Goal: Task Accomplishment & Management: Manage account settings

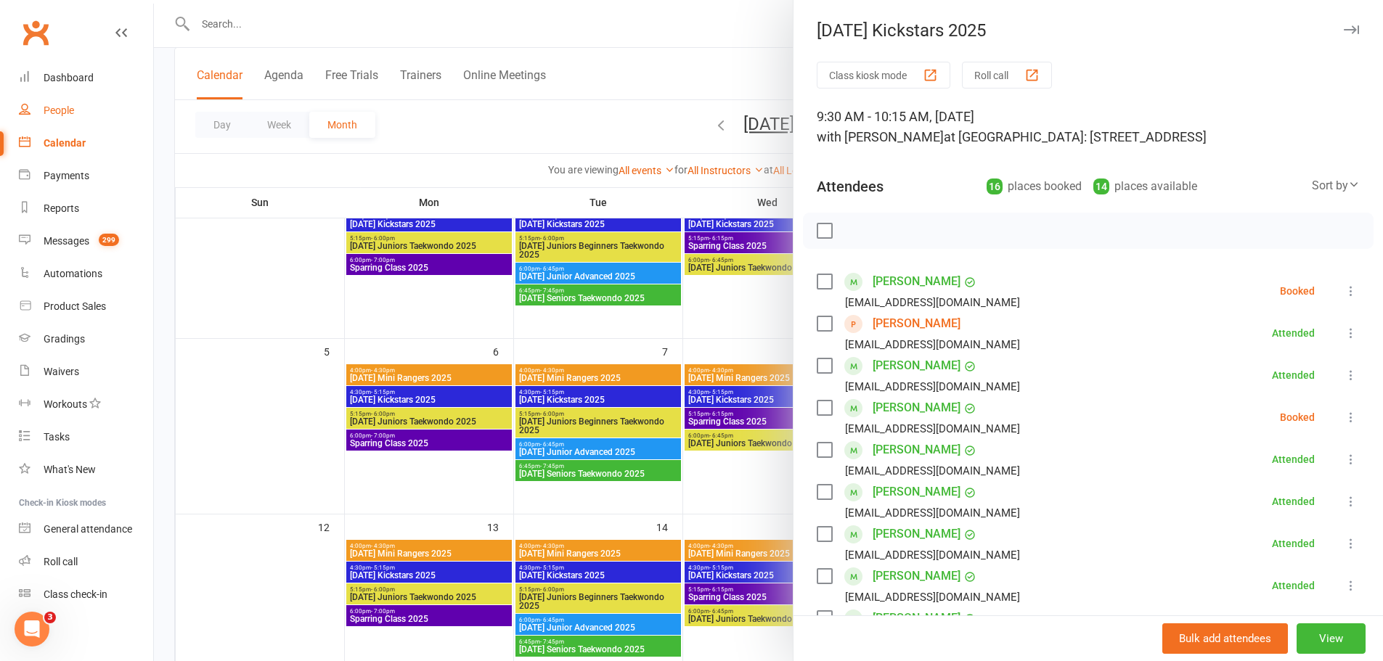
click at [62, 108] on div "People" at bounding box center [59, 111] width 30 height 12
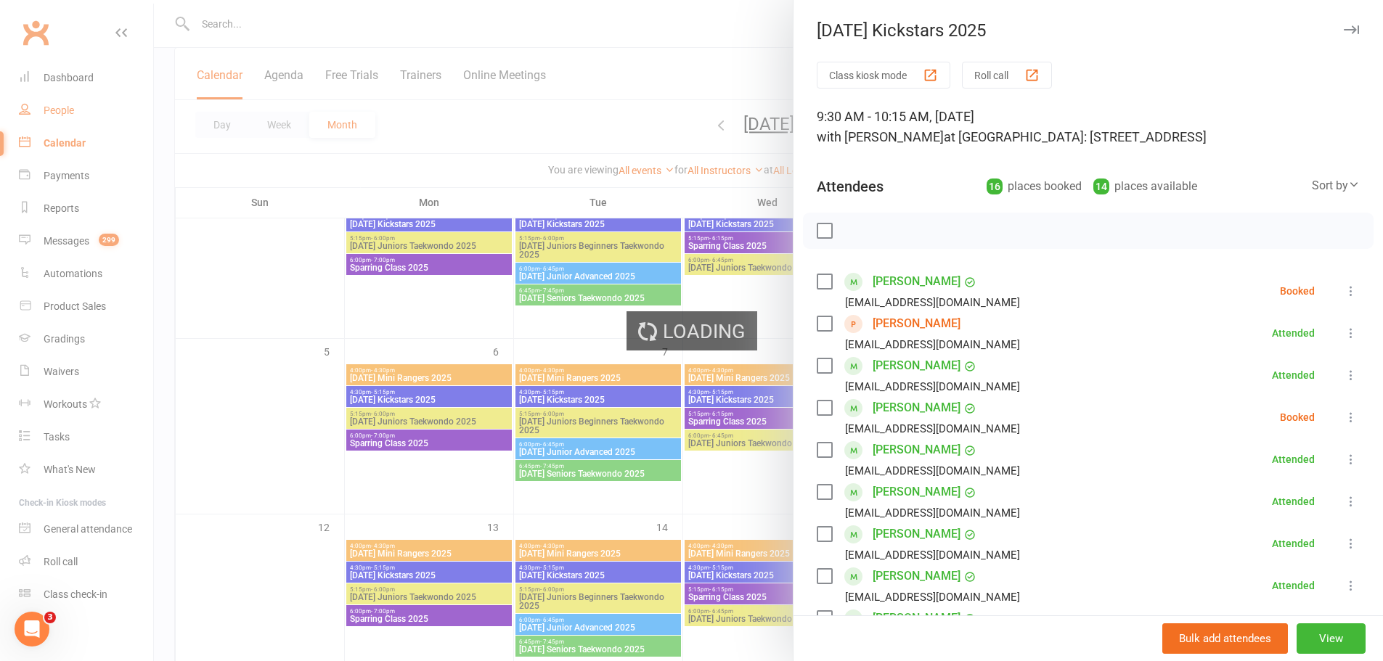
select select "100"
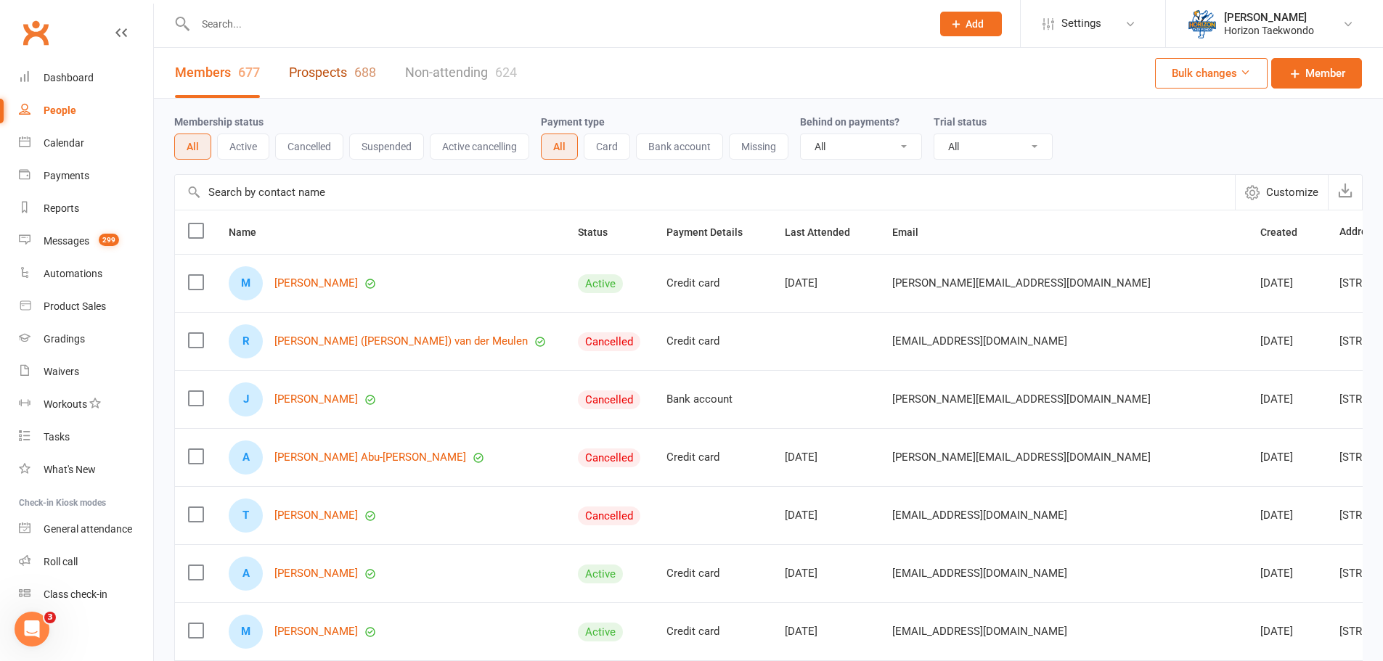
click at [320, 73] on link "Prospects 688" at bounding box center [332, 73] width 87 height 50
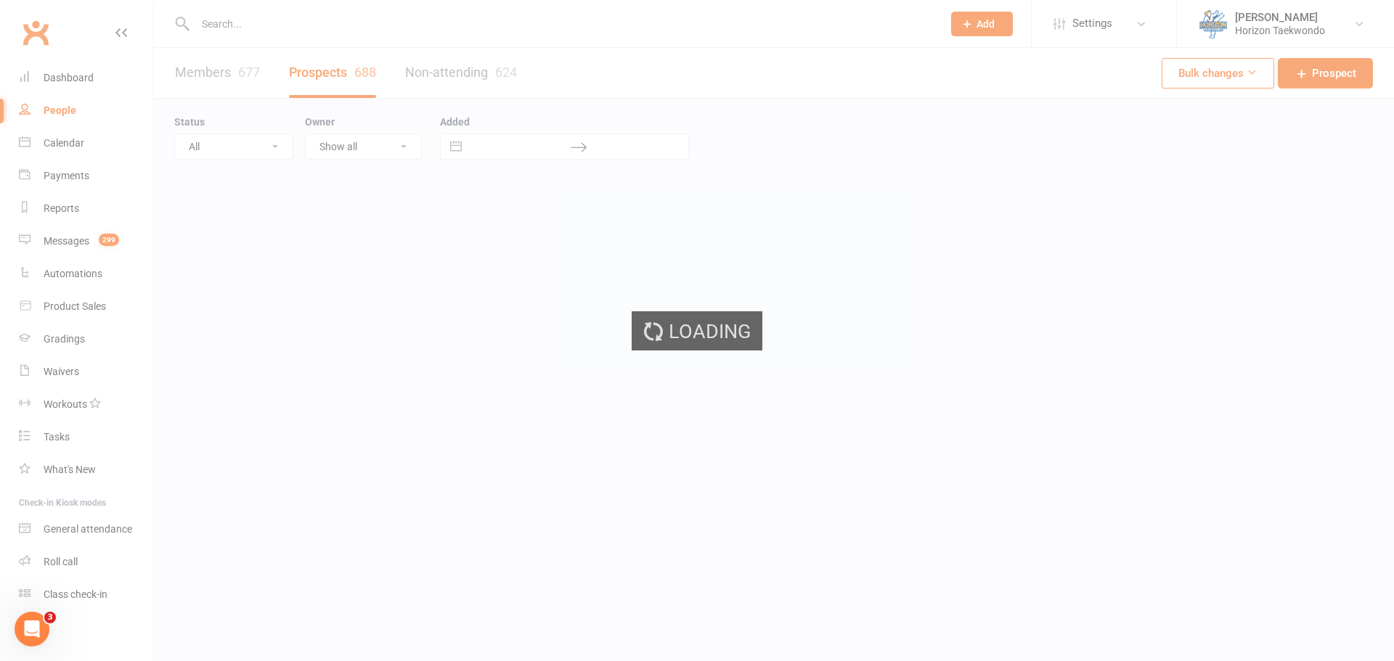
select select "50"
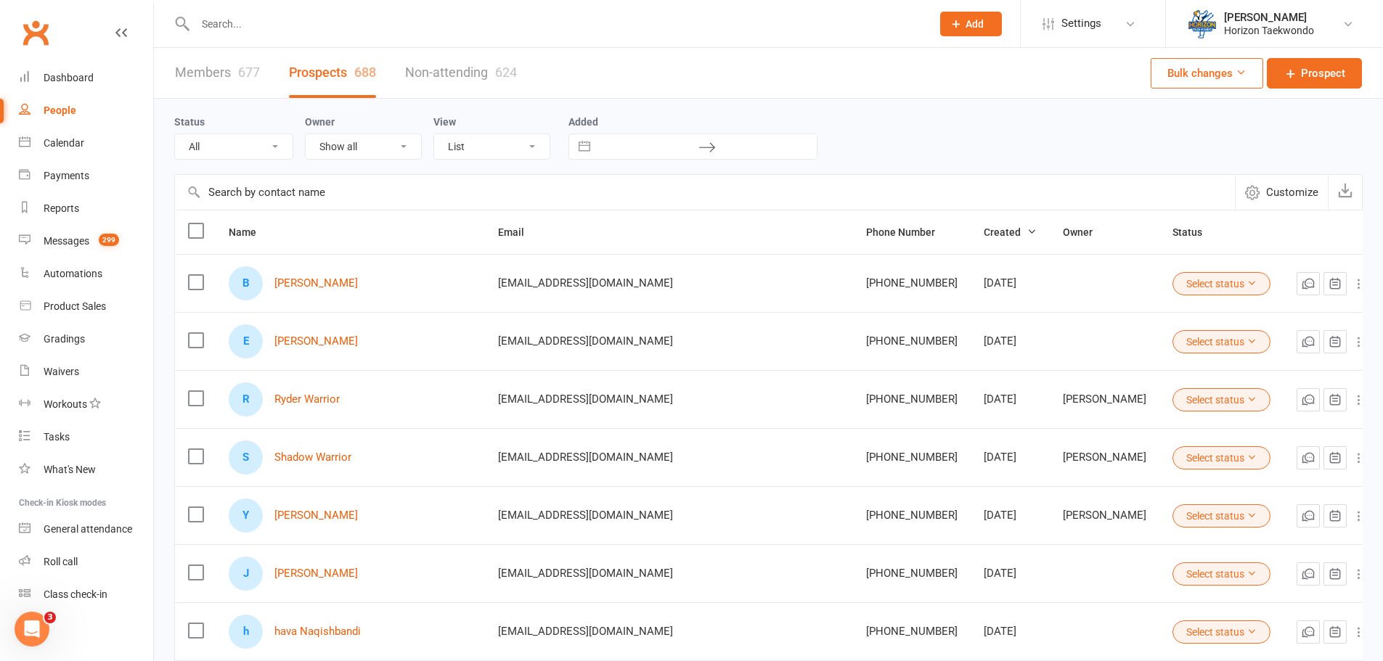
click at [441, 73] on link "Non-attending 624" at bounding box center [461, 73] width 112 height 50
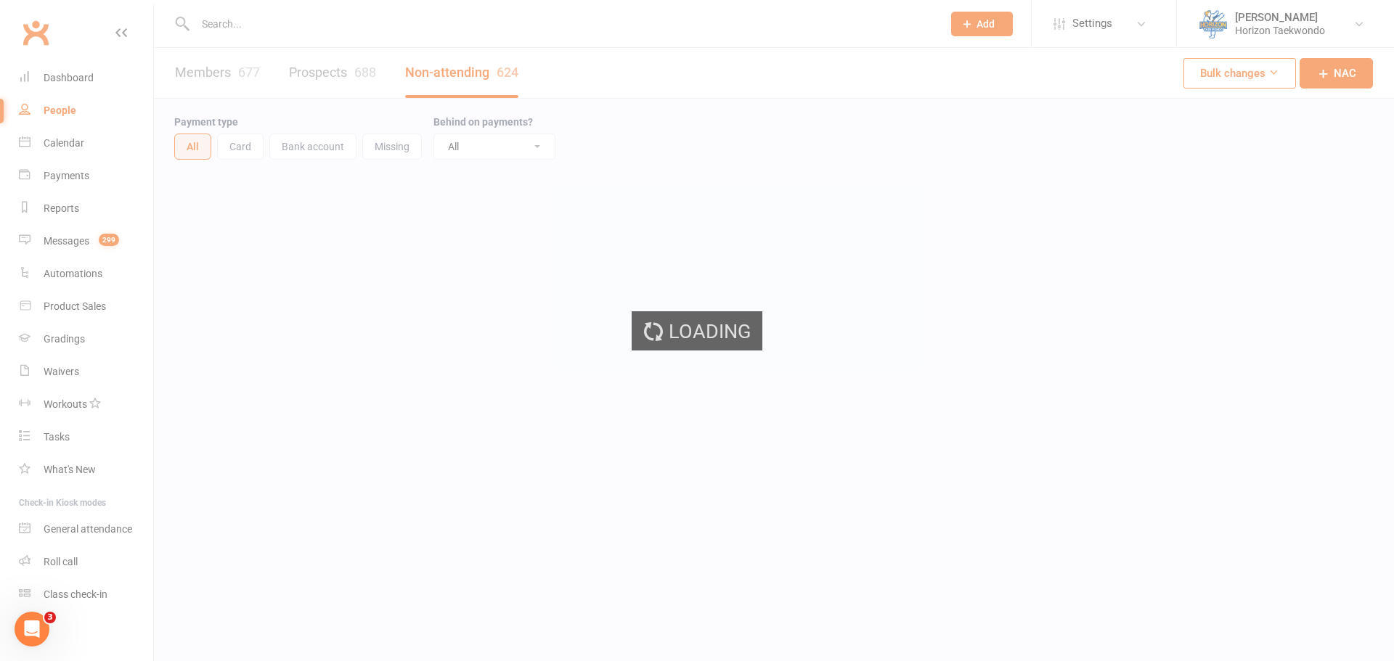
select select "100"
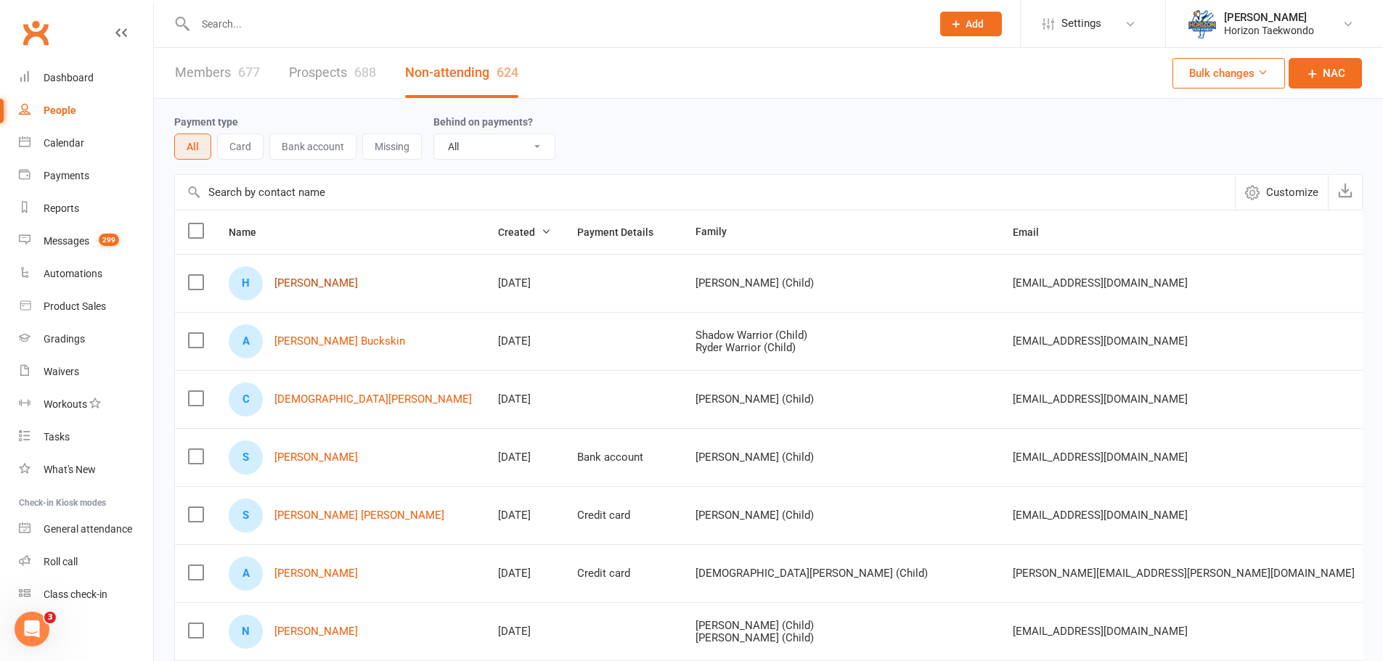
click at [319, 283] on link "[PERSON_NAME]" at bounding box center [315, 283] width 83 height 12
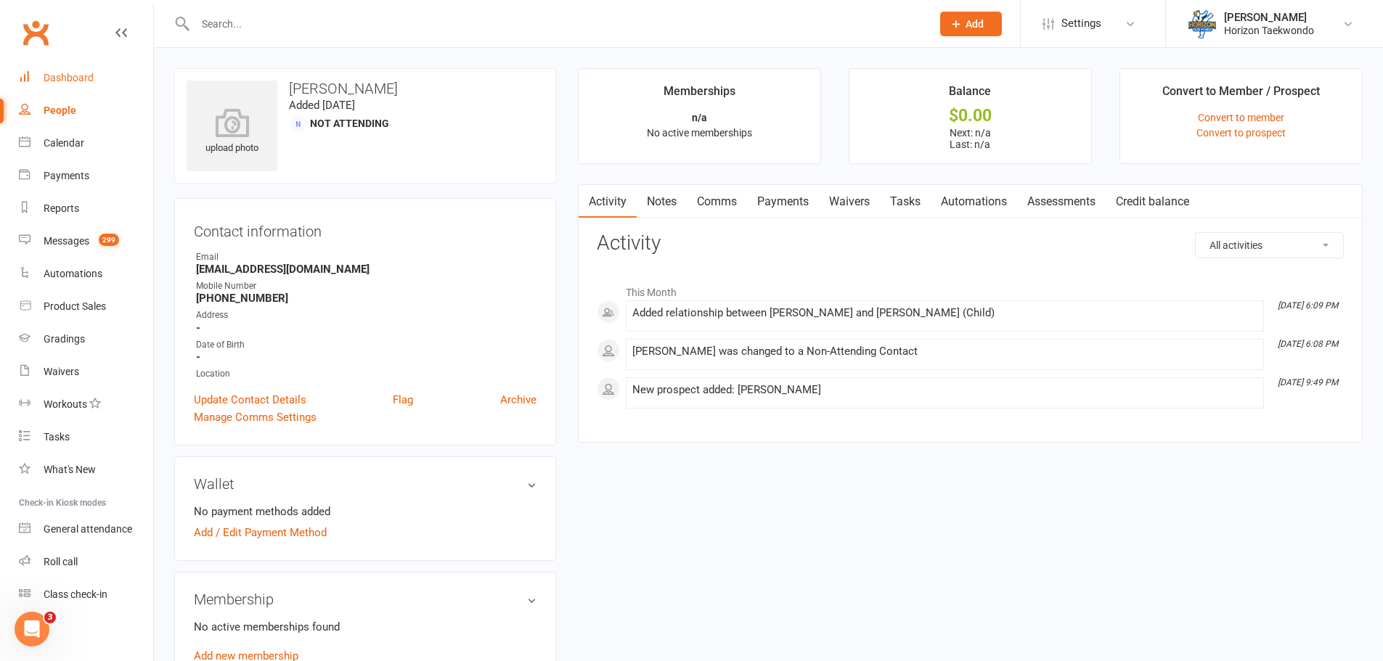
click at [77, 59] on div "Clubworx" at bounding box center [76, 42] width 153 height 54
click at [73, 75] on div "Dashboard" at bounding box center [69, 78] width 50 height 12
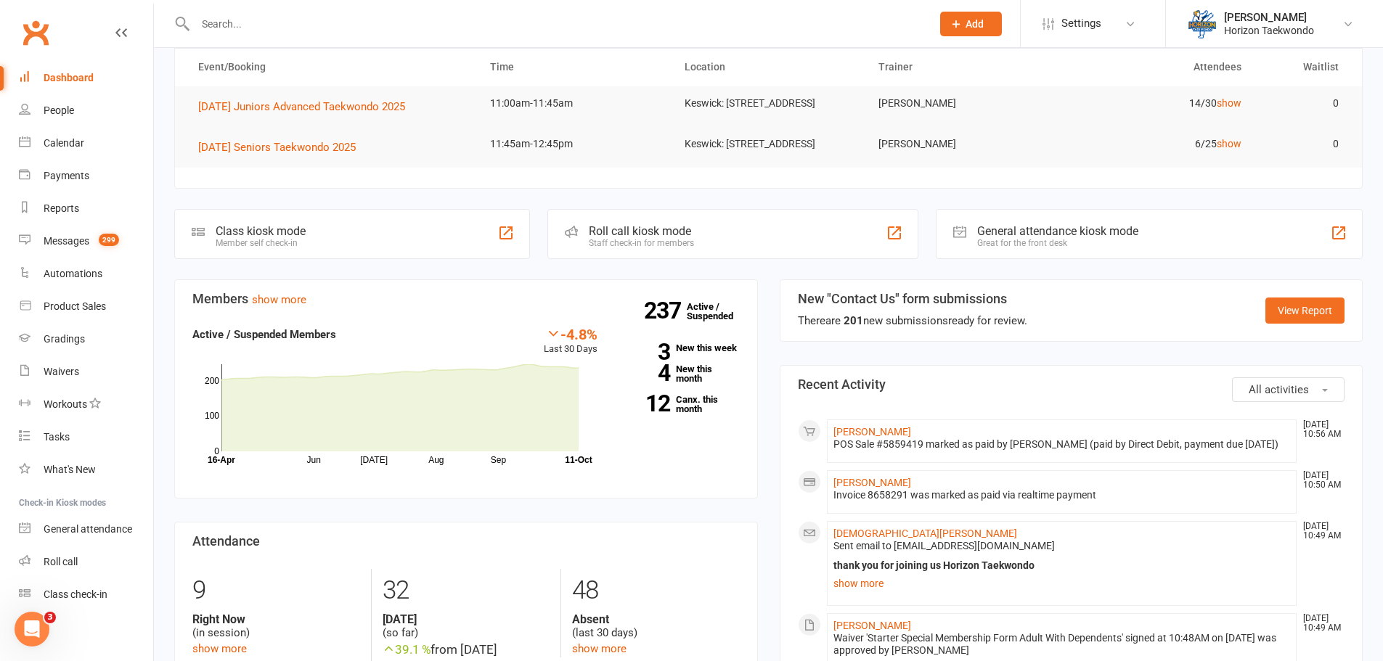
scroll to position [435, 0]
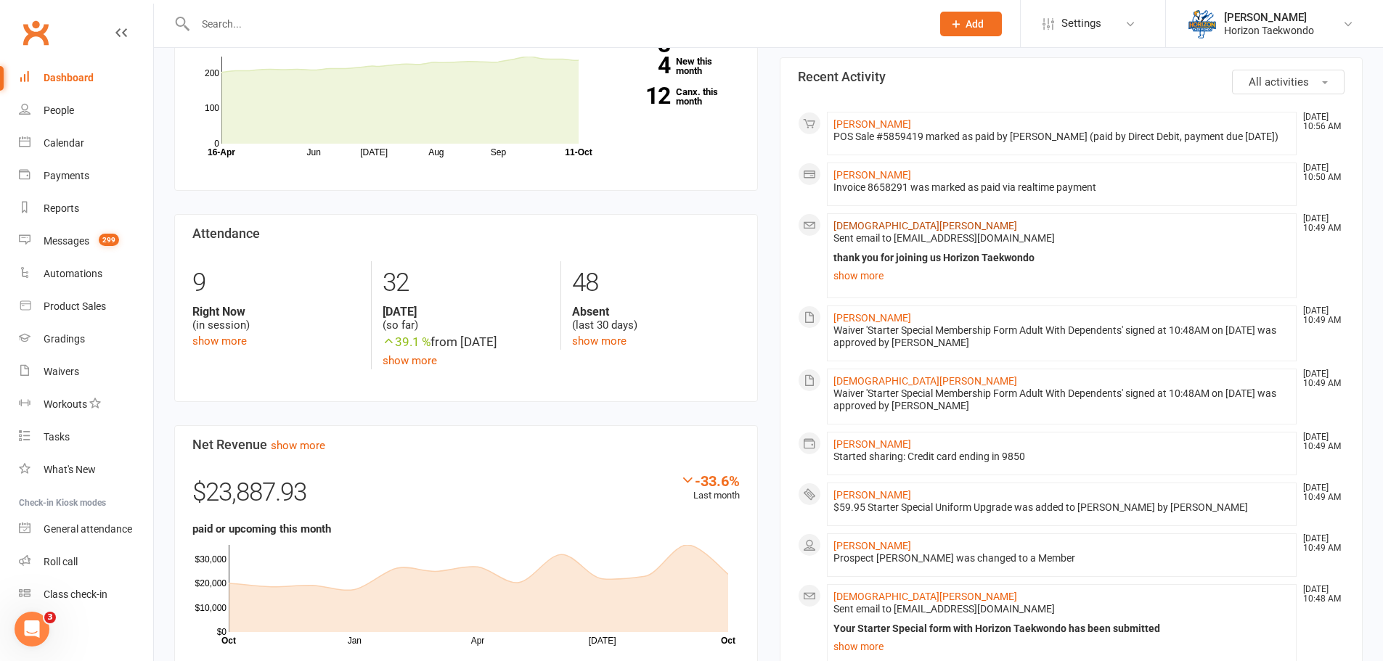
click at [886, 232] on link "[DEMOGRAPHIC_DATA][PERSON_NAME]" at bounding box center [925, 226] width 184 height 12
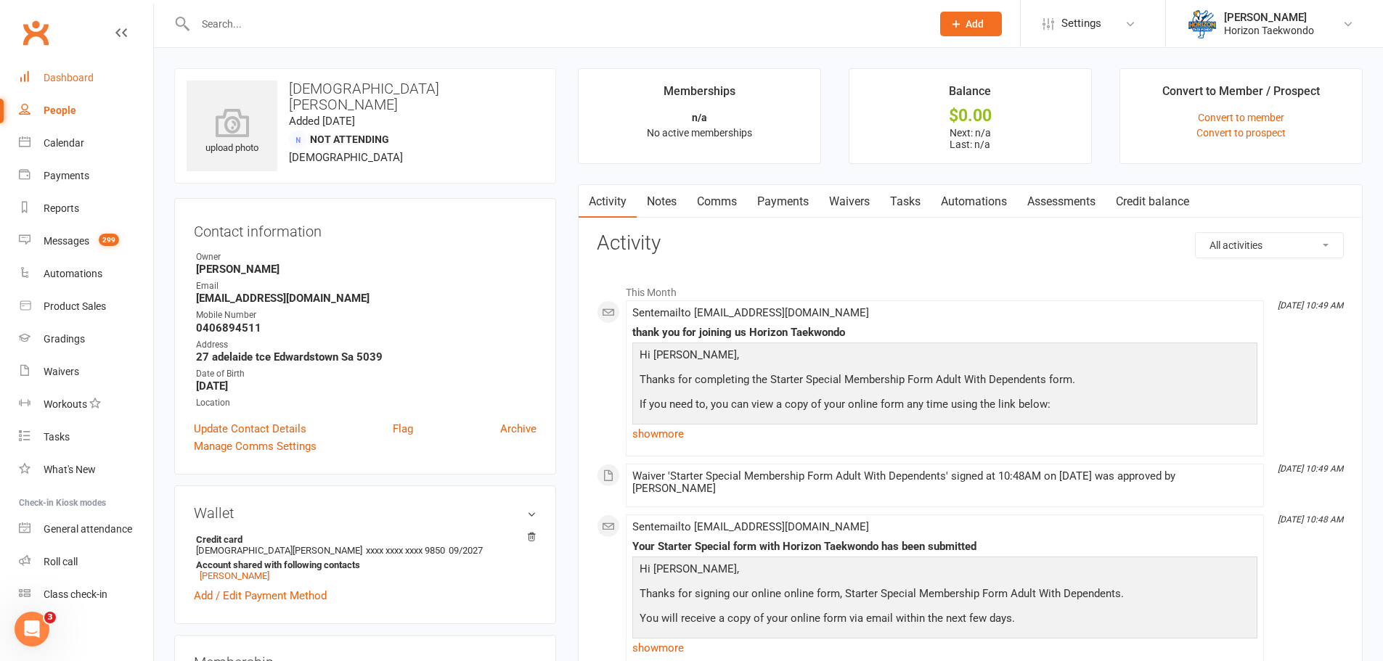
click at [82, 83] on div "Dashboard" at bounding box center [69, 78] width 50 height 12
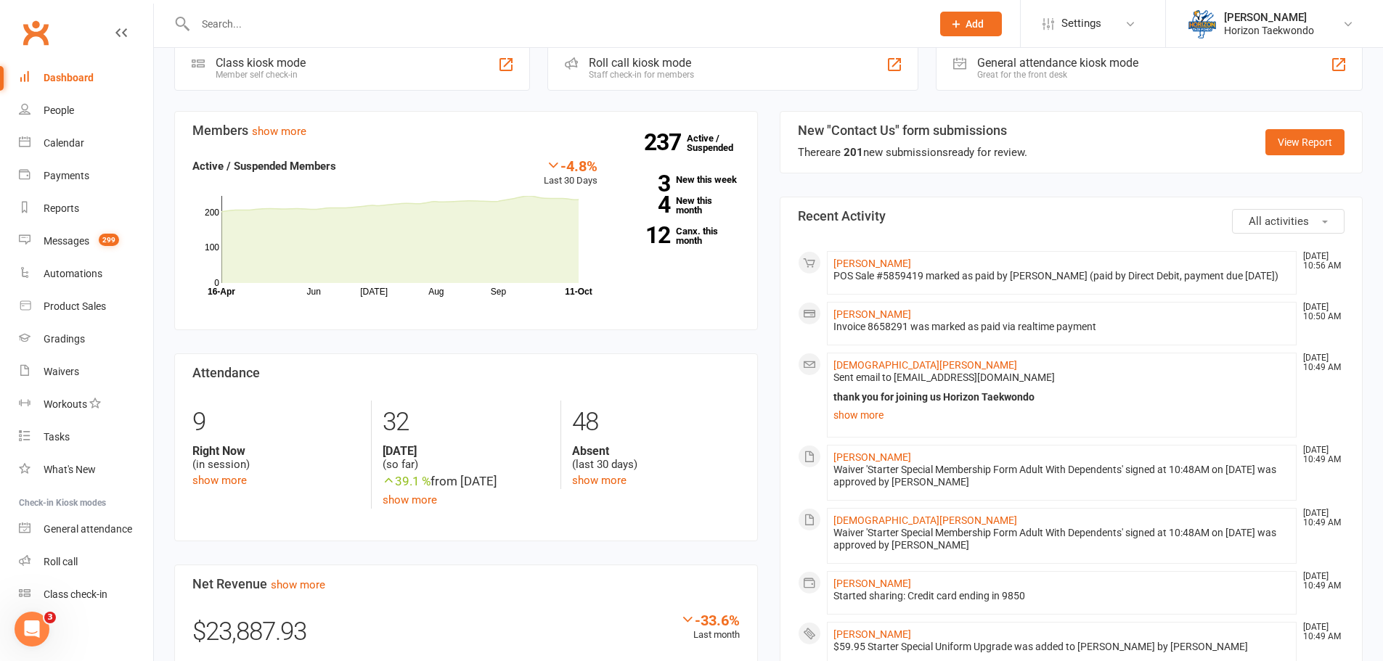
scroll to position [290, 0]
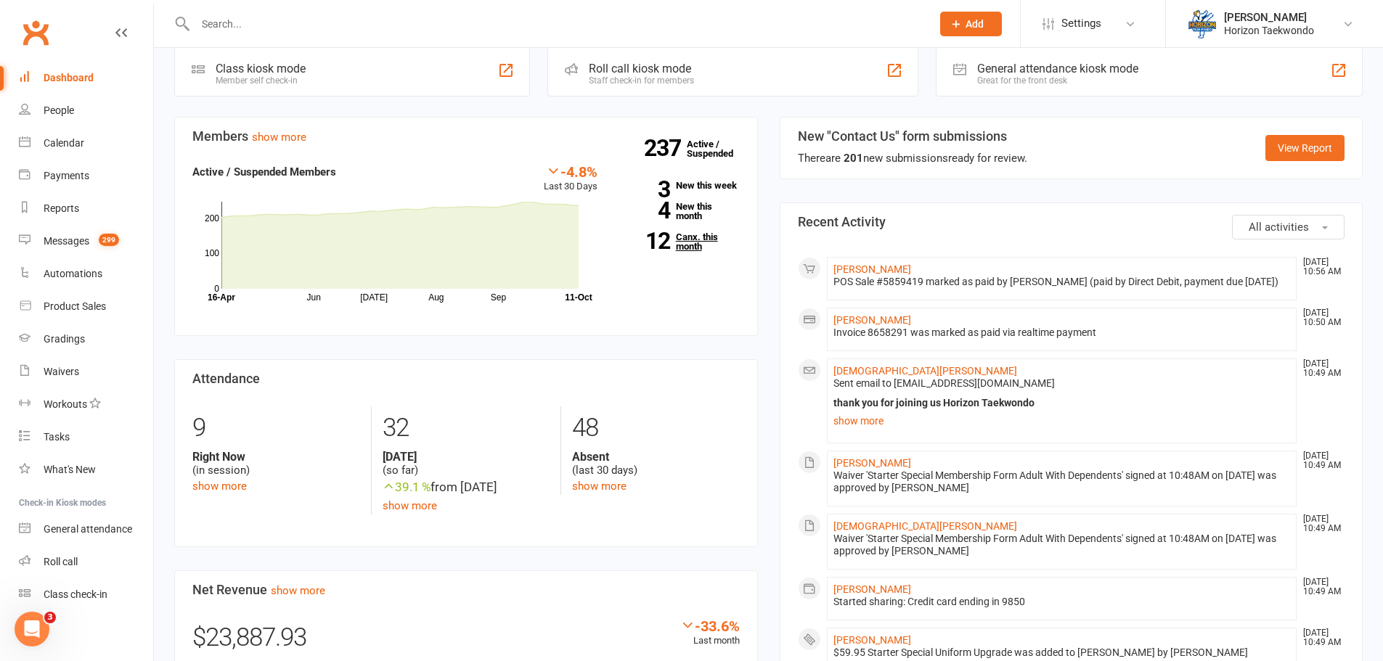
click at [697, 248] on link "12 Canx. this month" at bounding box center [679, 241] width 120 height 19
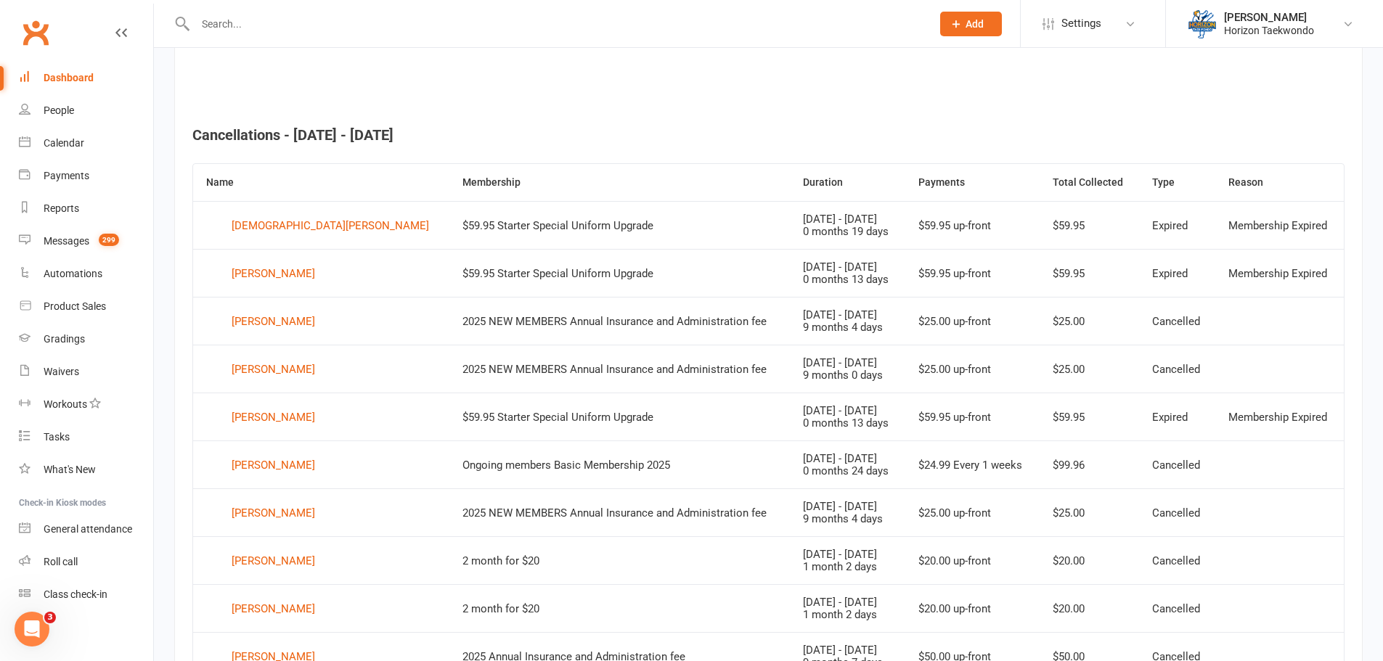
scroll to position [286, 0]
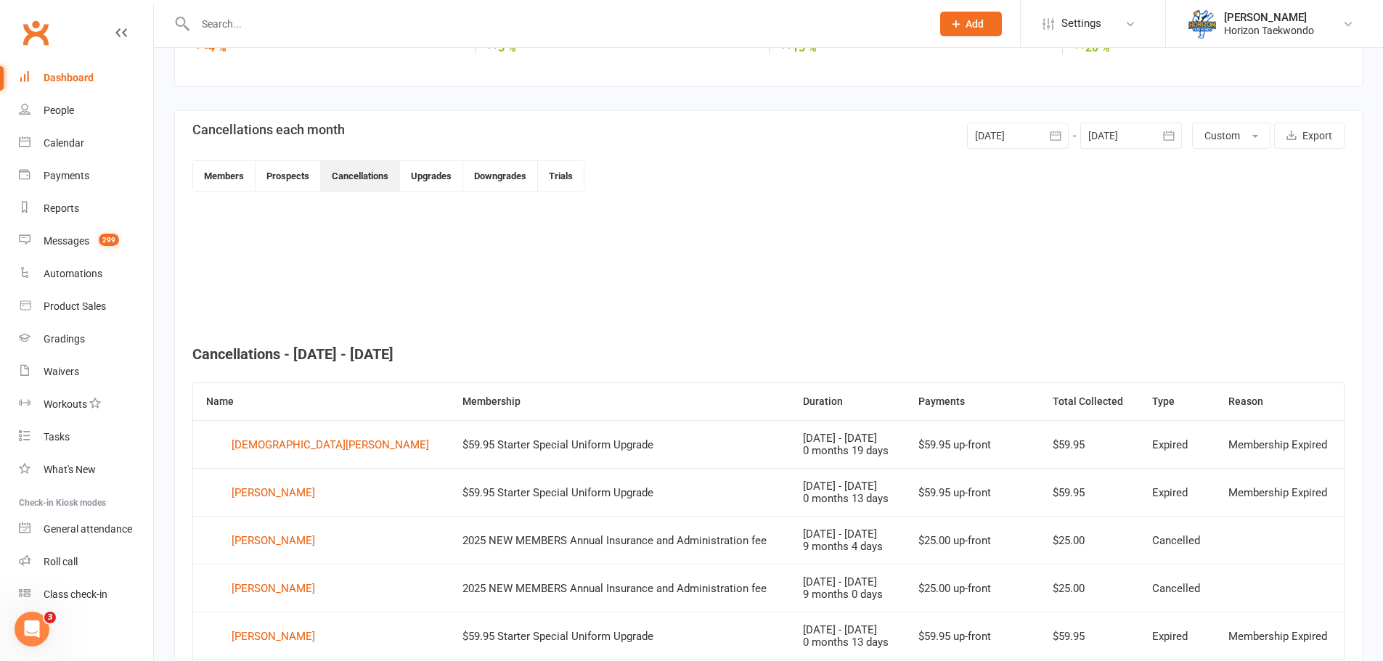
click at [86, 80] on div "Dashboard" at bounding box center [69, 78] width 50 height 12
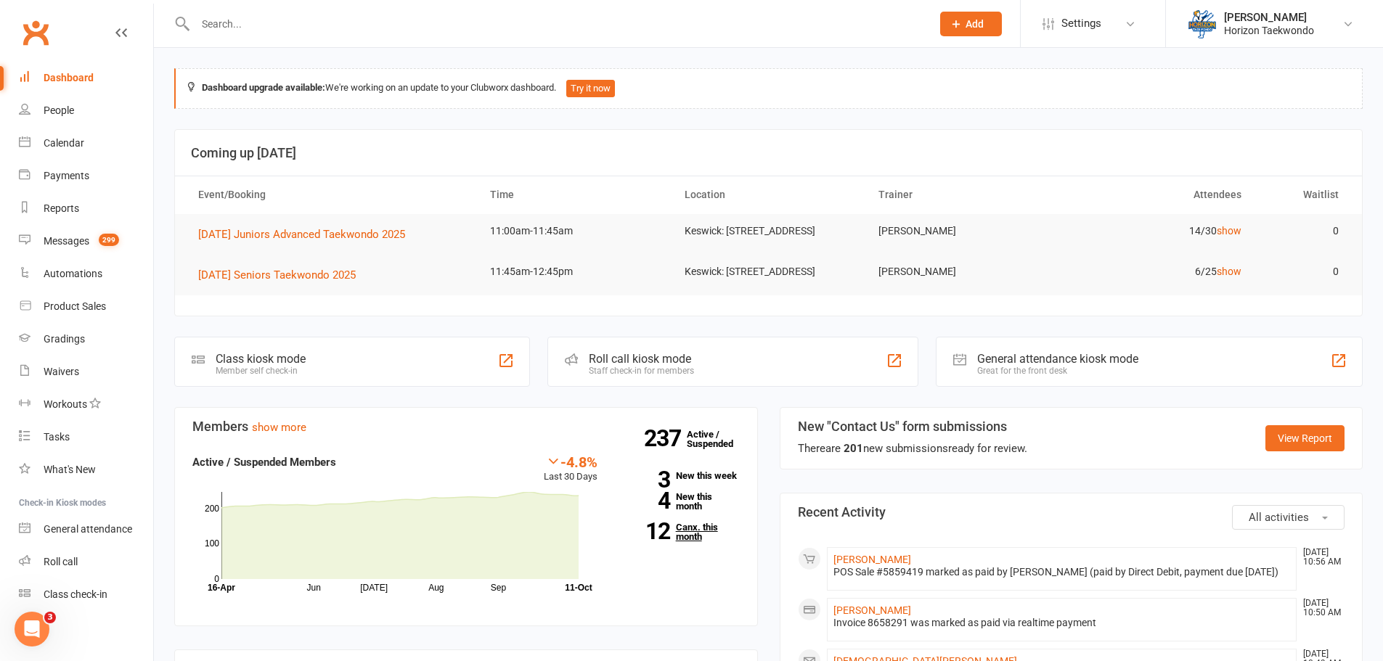
click at [717, 541] on link "12 Canx. this month" at bounding box center [679, 532] width 120 height 19
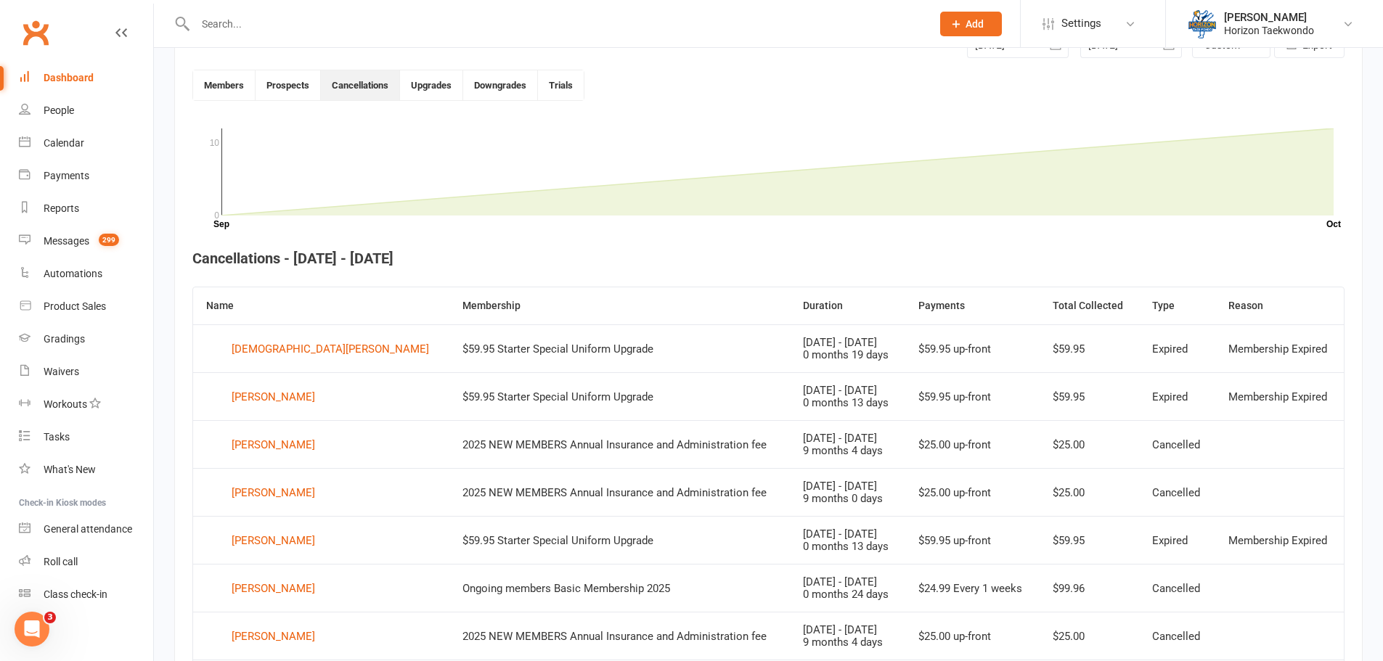
scroll to position [396, 0]
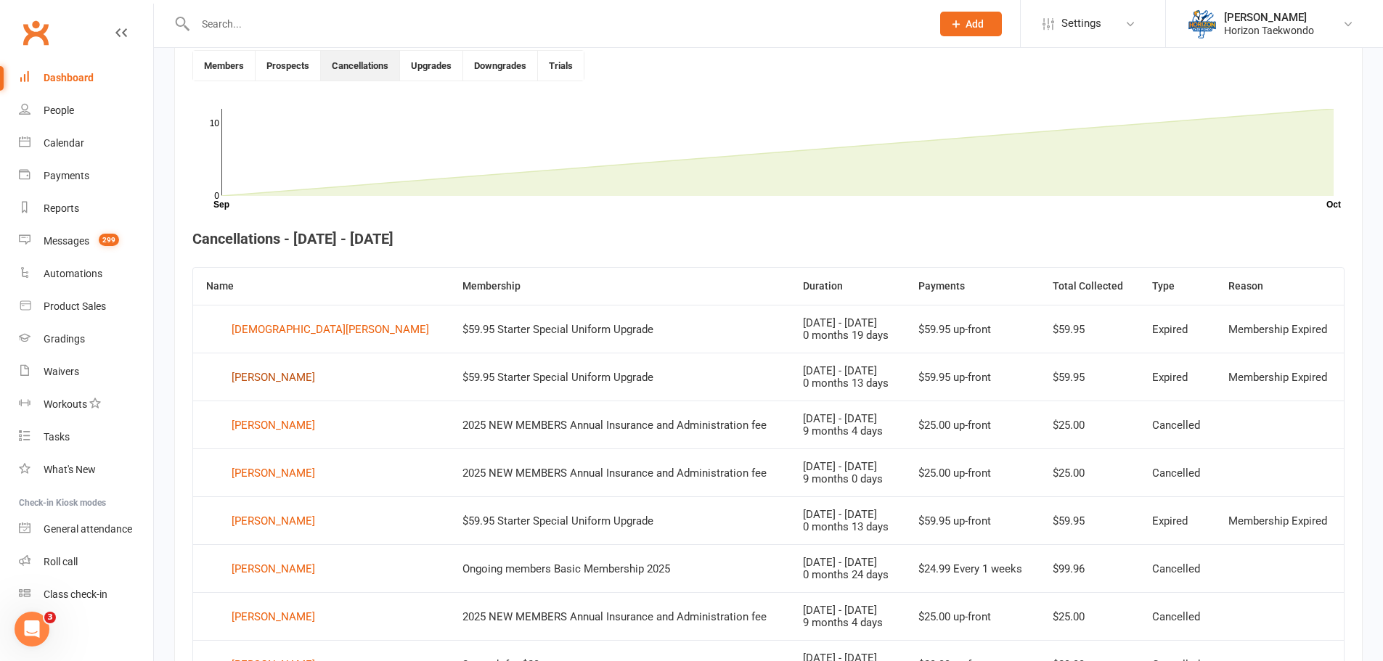
click at [316, 375] on link "[PERSON_NAME]" at bounding box center [321, 378] width 230 height 22
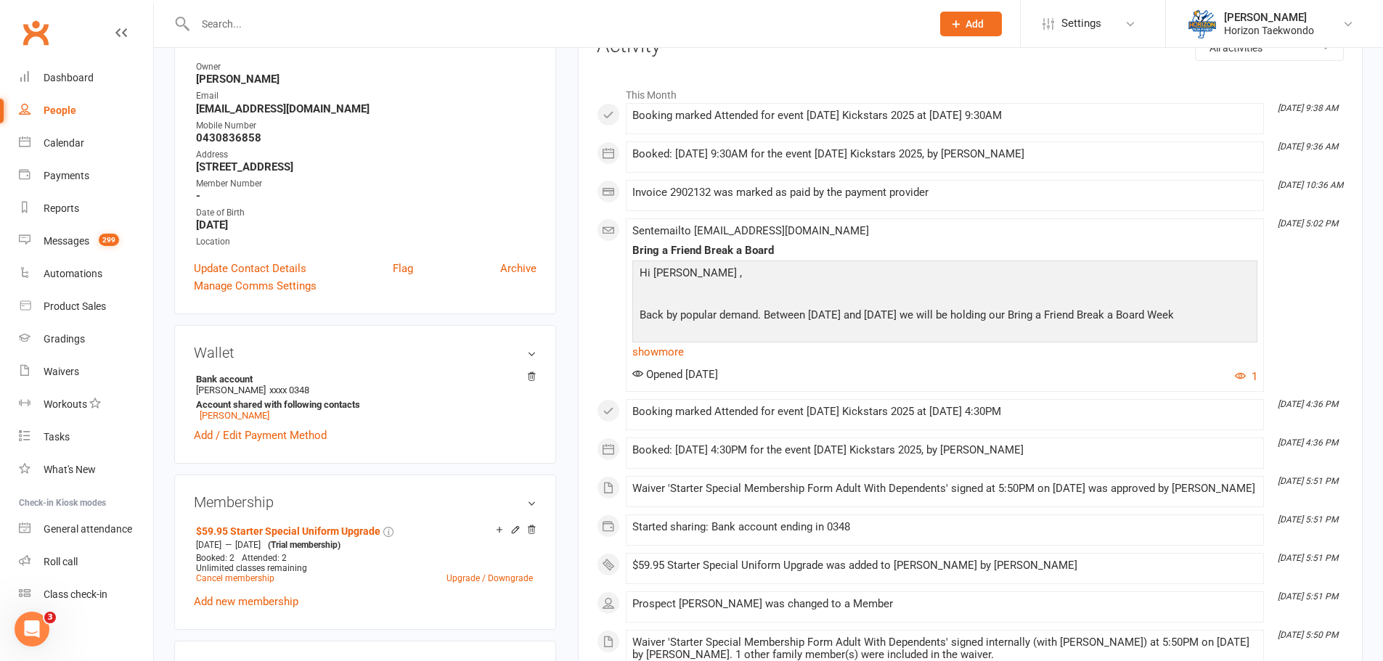
scroll to position [290, 0]
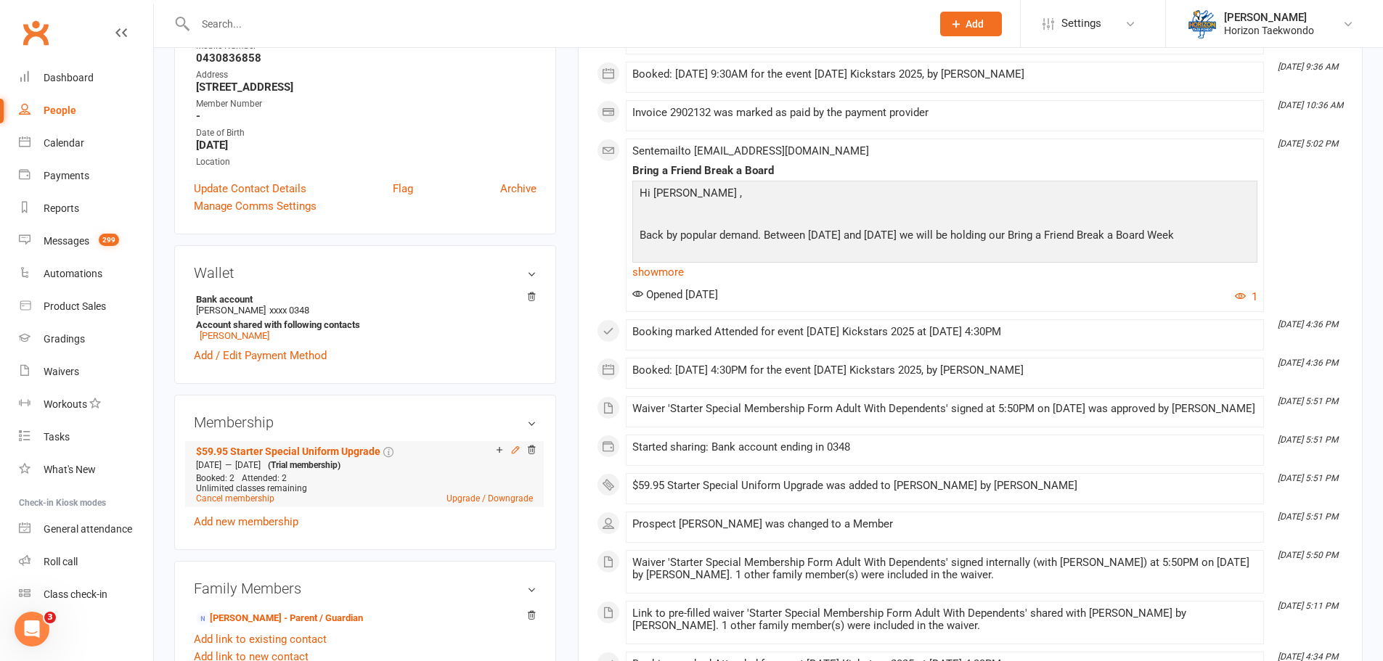
click at [515, 448] on icon at bounding box center [515, 449] width 7 height 7
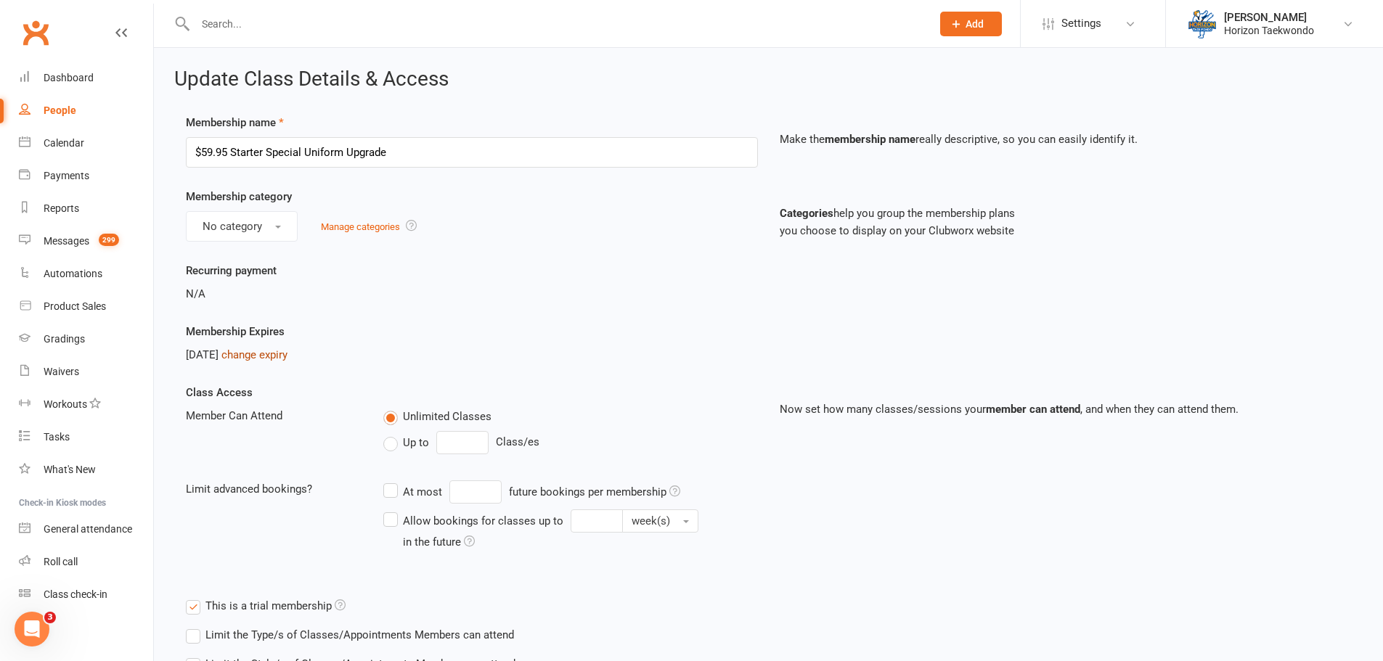
click at [287, 358] on link "change expiry" at bounding box center [254, 354] width 66 height 13
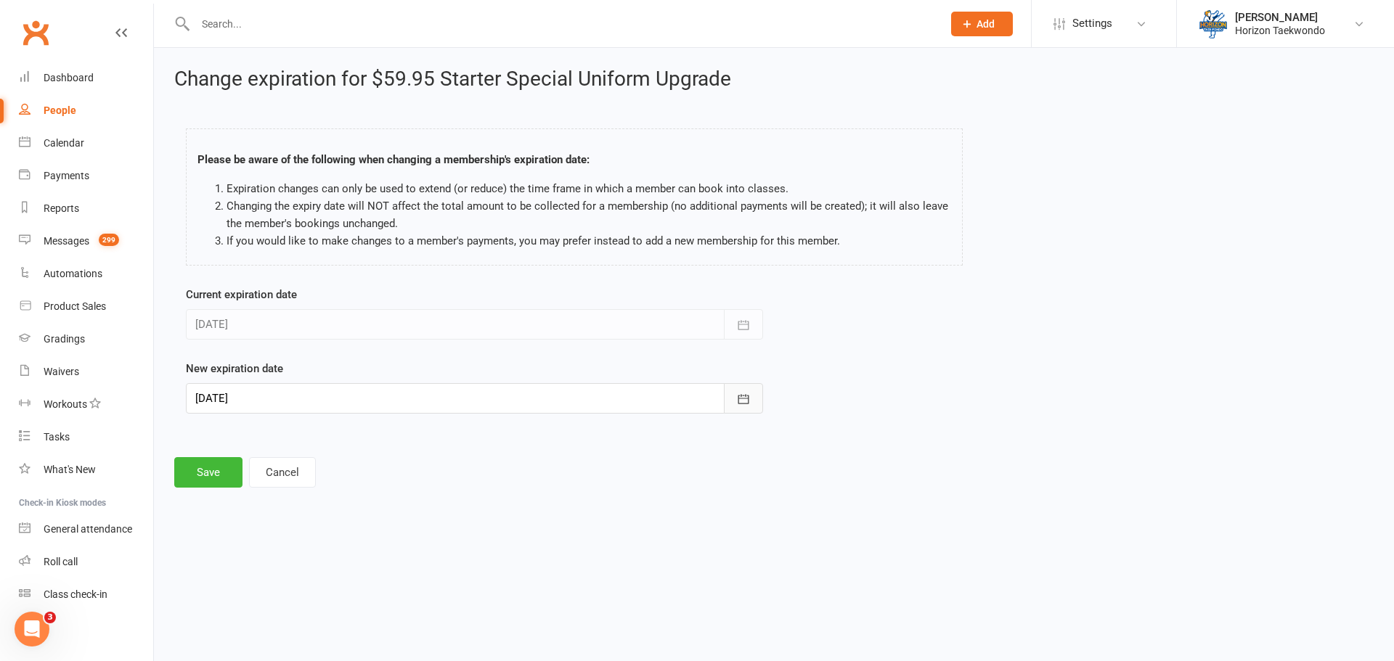
click at [750, 409] on button "button" at bounding box center [743, 398] width 39 height 30
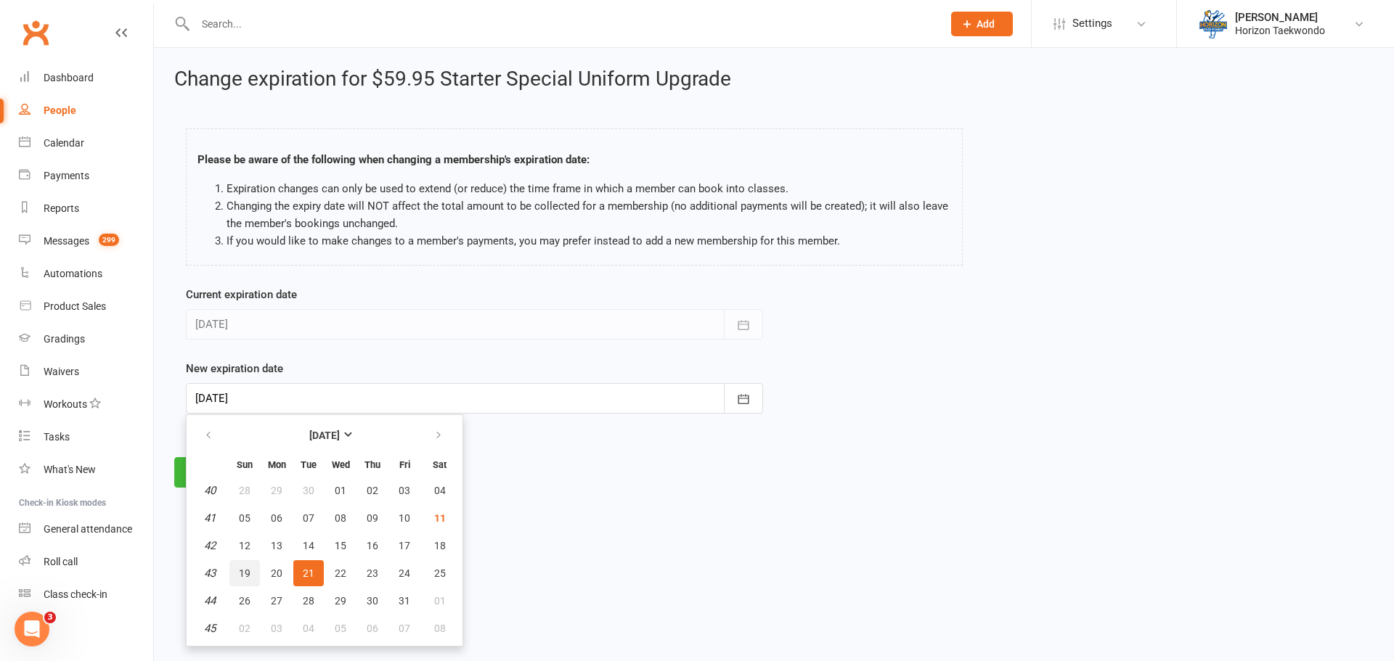
click at [241, 573] on span "19" at bounding box center [245, 574] width 12 height 12
type input "[DATE]"
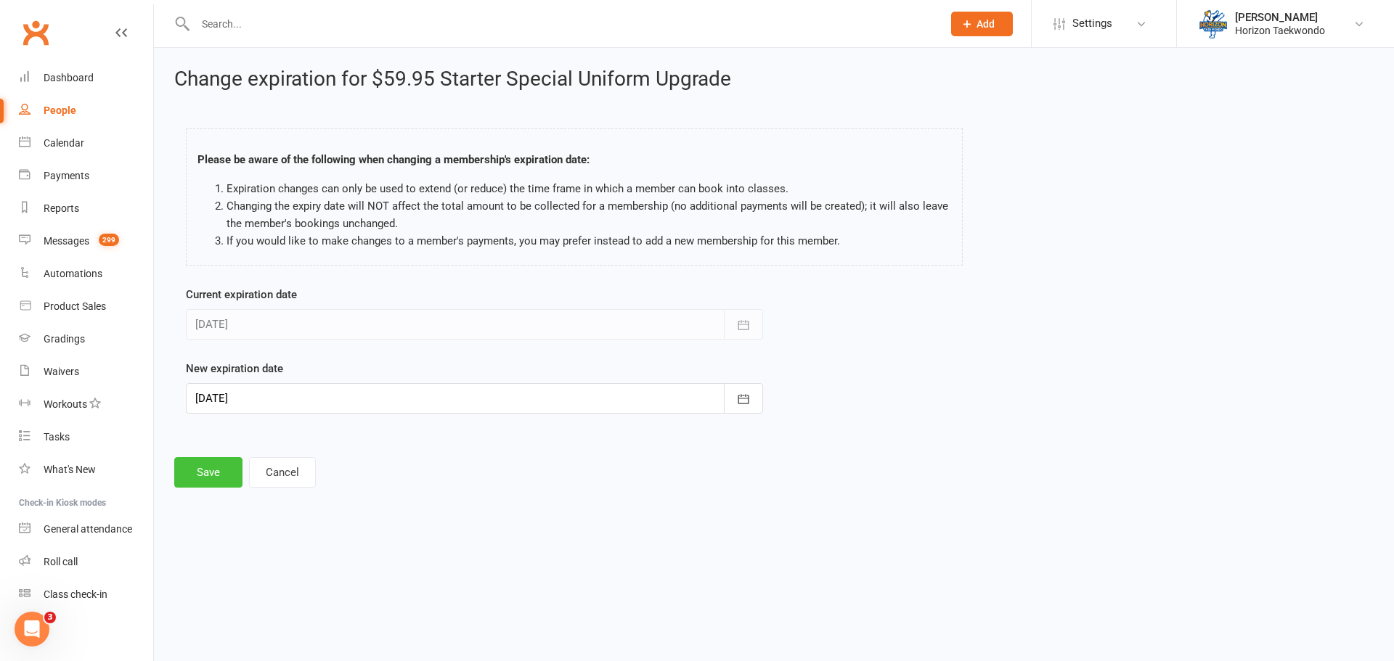
click at [199, 475] on button "Save" at bounding box center [208, 472] width 68 height 30
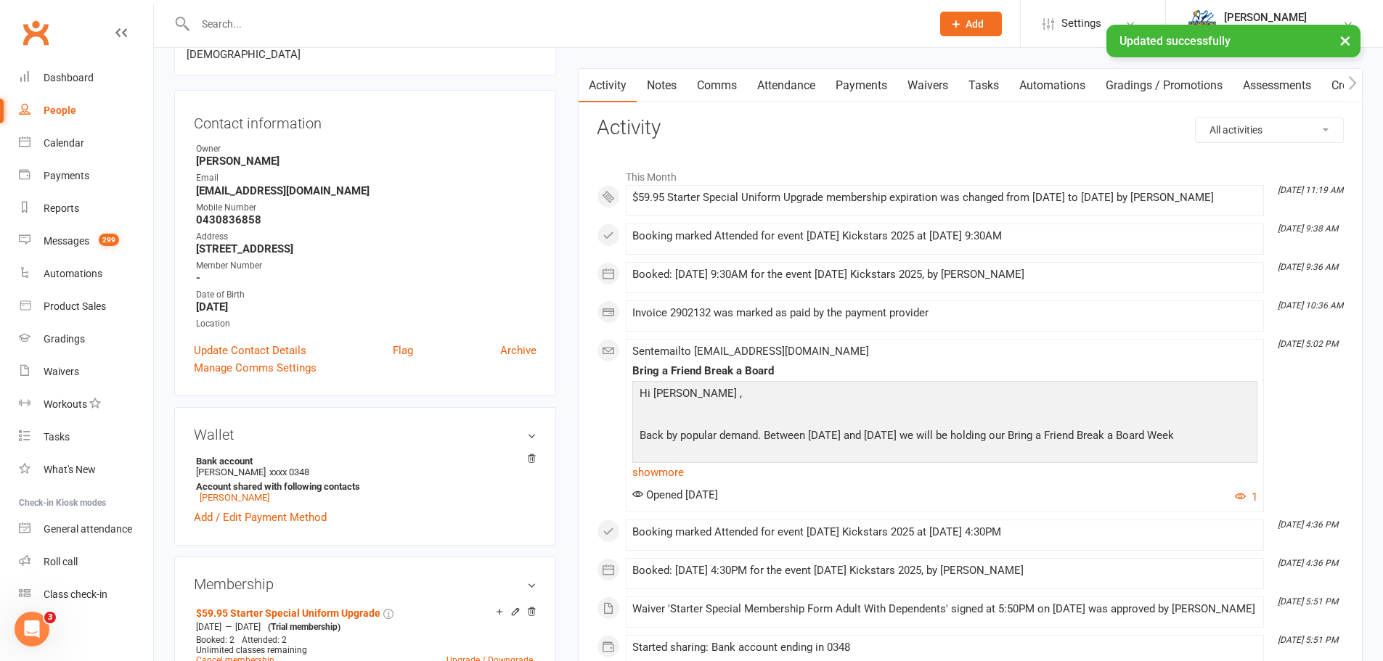
scroll to position [145, 0]
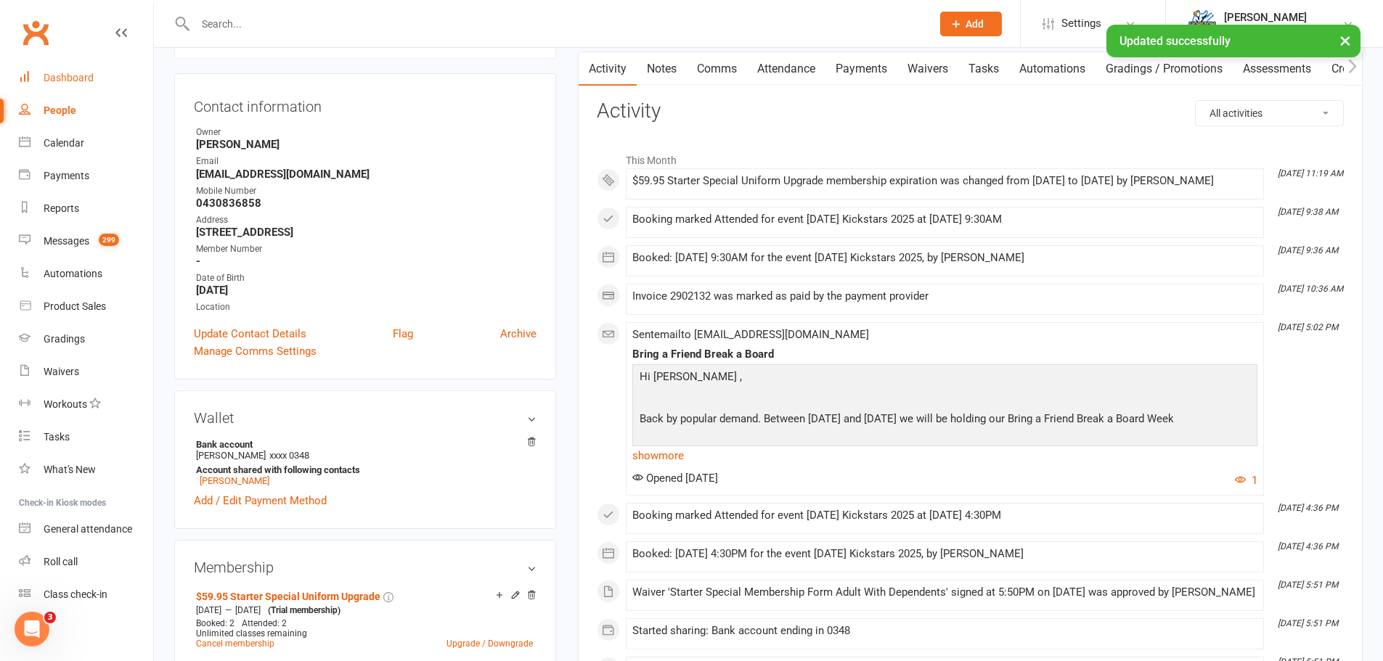
click at [73, 66] on link "Dashboard" at bounding box center [86, 78] width 134 height 33
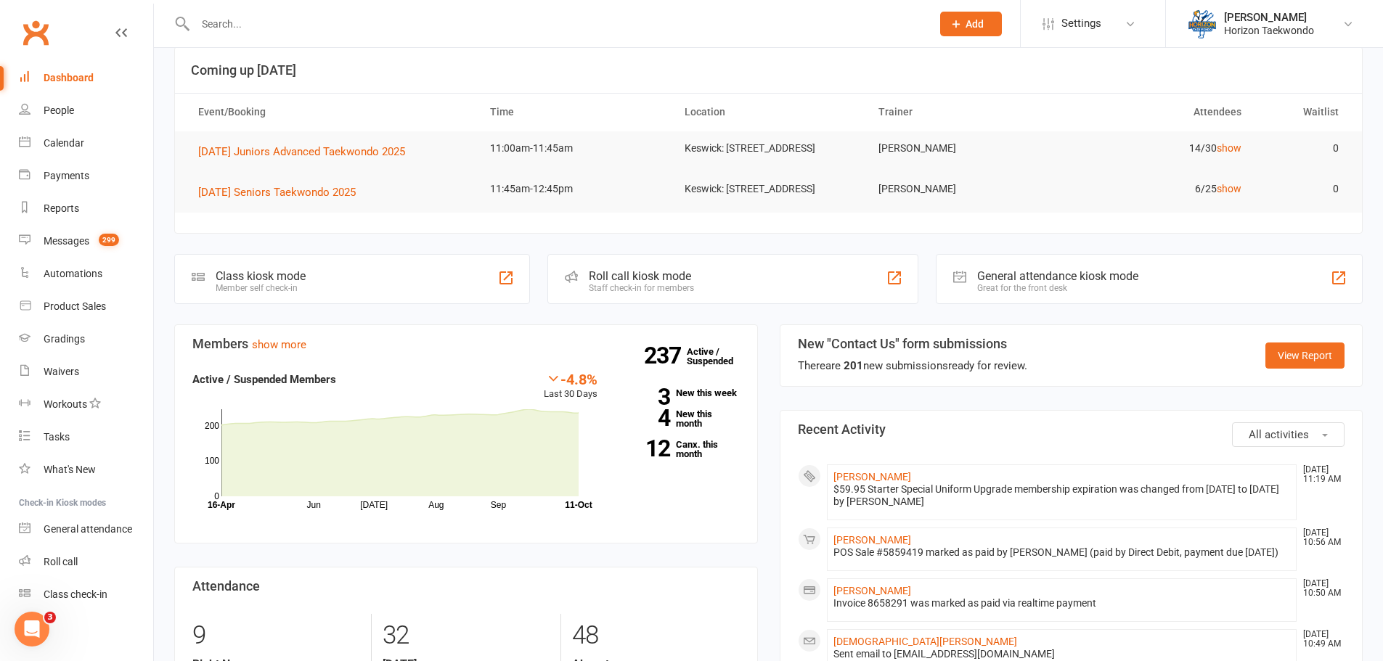
scroll to position [218, 0]
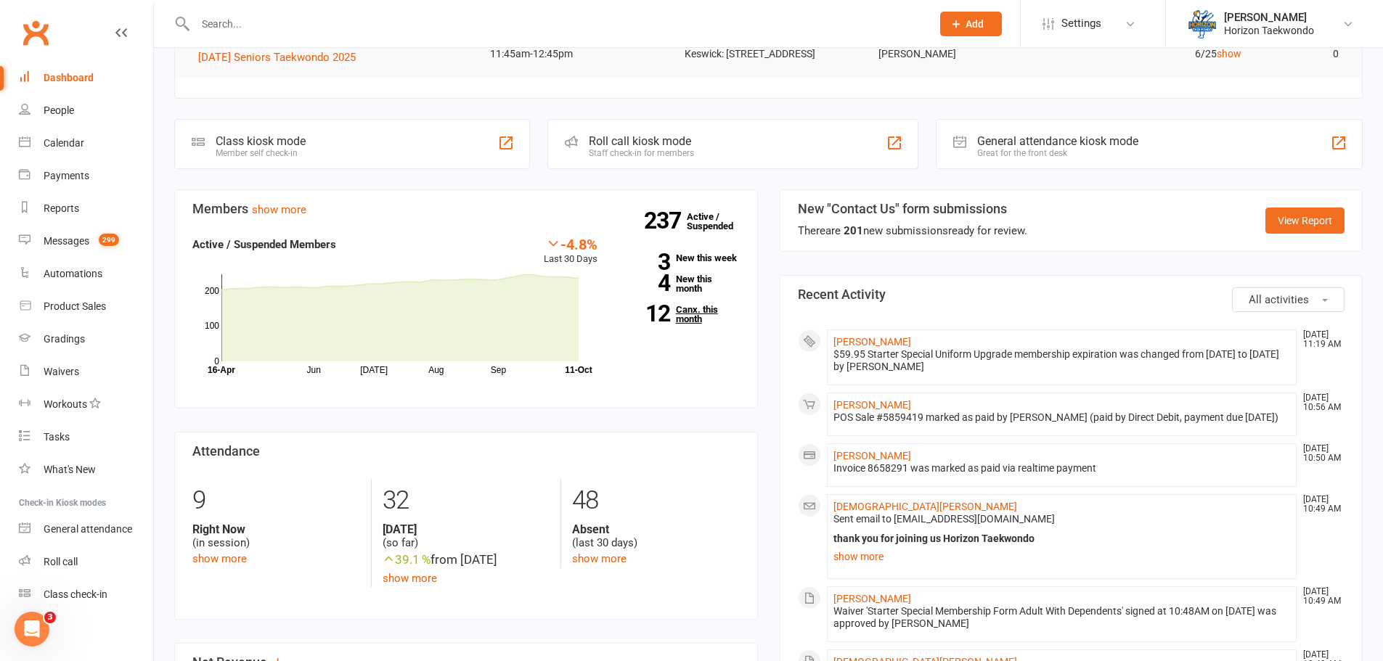
click at [684, 324] on link "12 Canx. this month" at bounding box center [679, 314] width 120 height 19
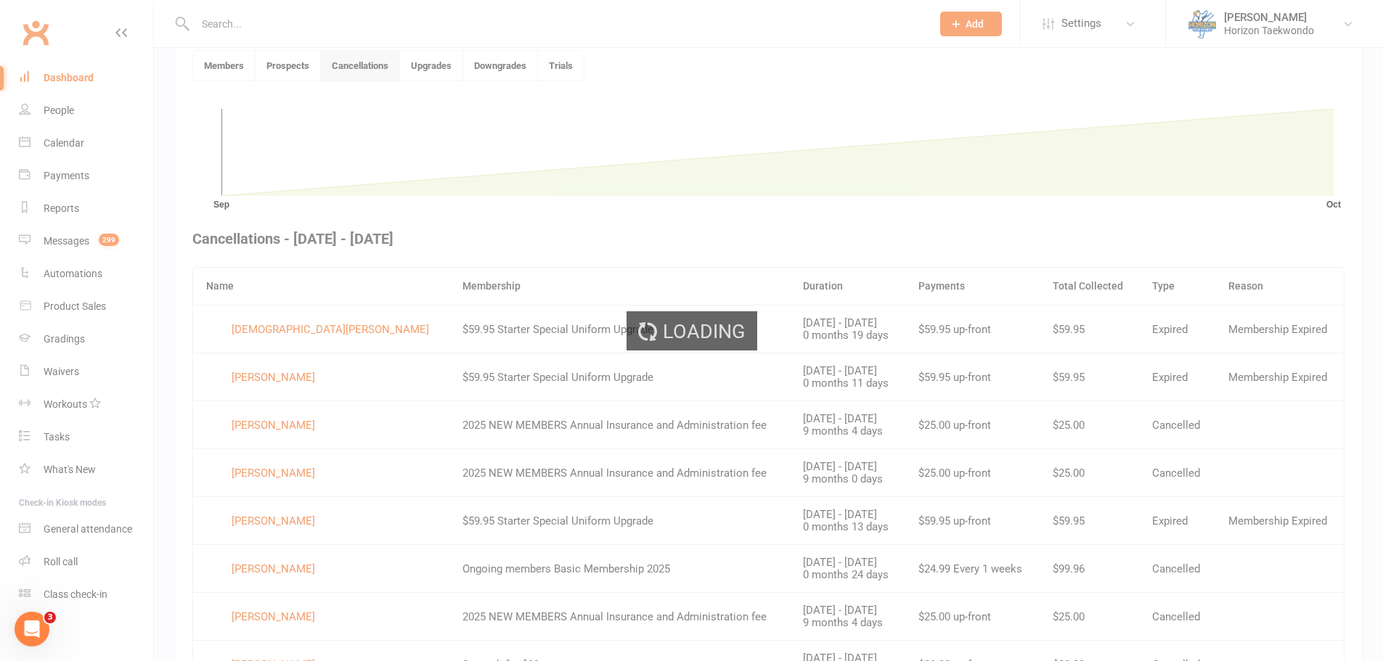
scroll to position [396, 0]
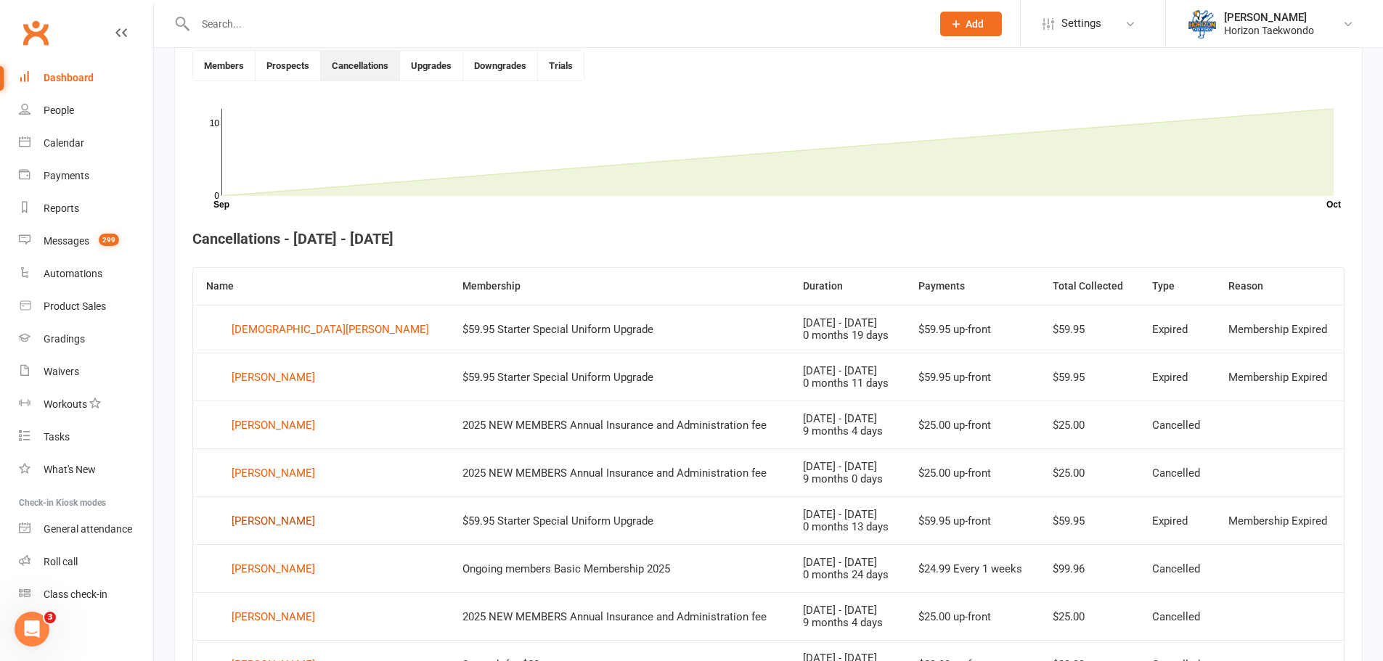
click at [278, 523] on div "[PERSON_NAME]" at bounding box center [273, 521] width 83 height 22
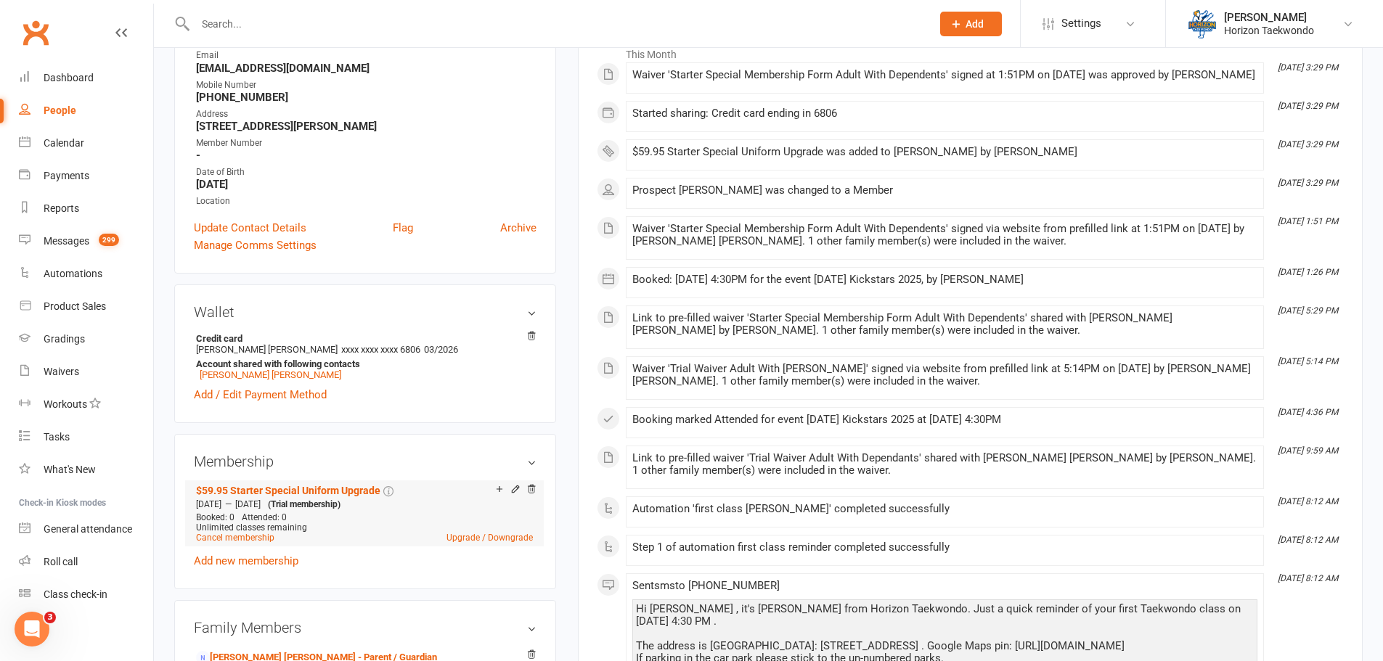
scroll to position [290, 0]
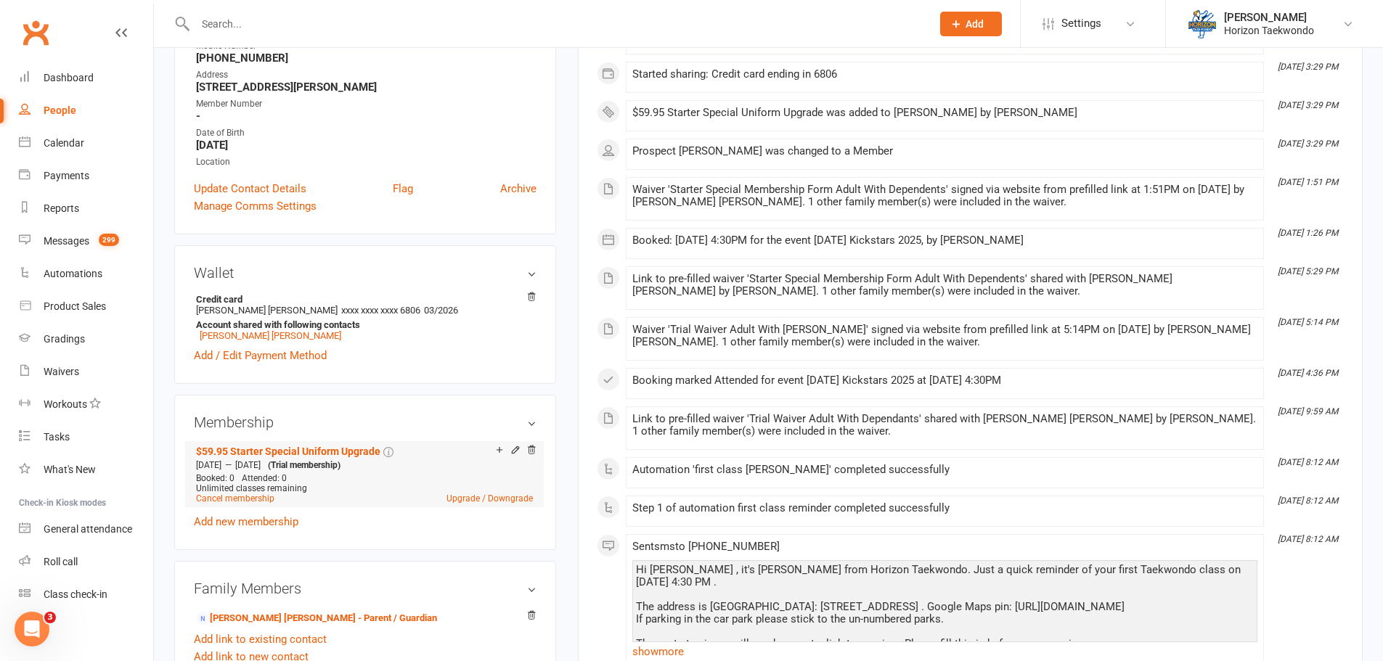
click at [512, 452] on icon at bounding box center [515, 449] width 7 height 7
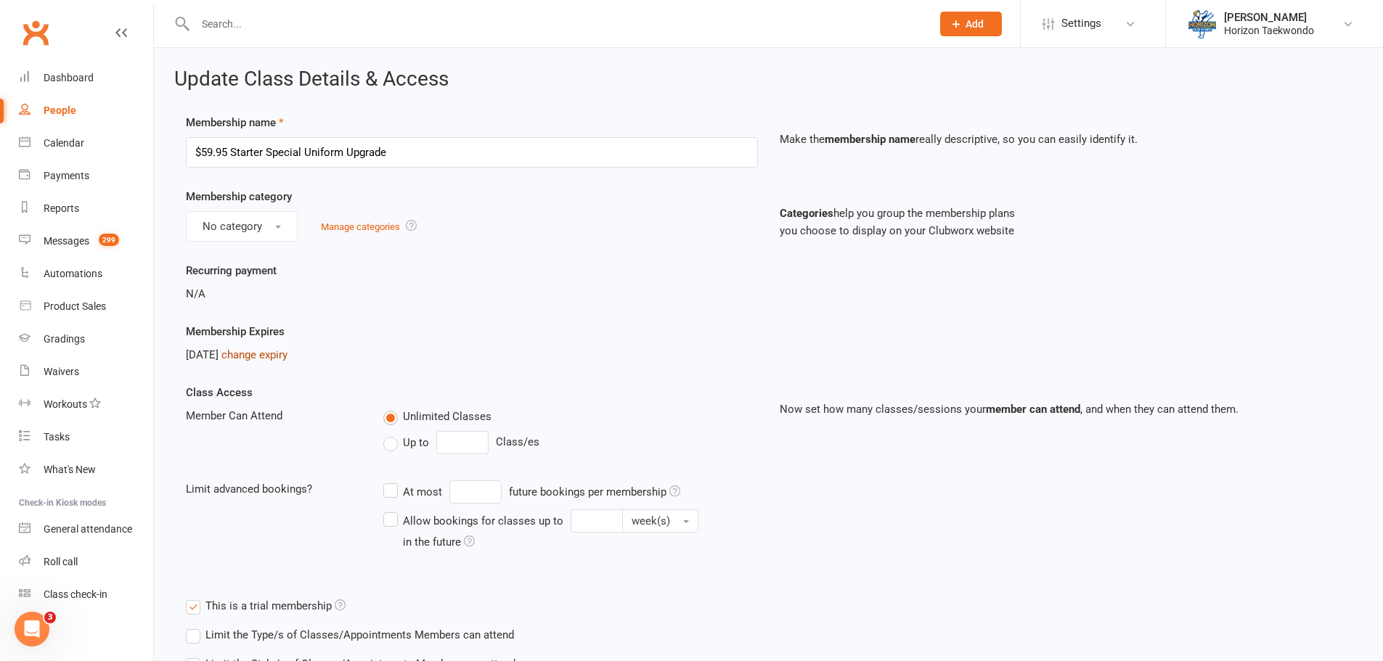
click at [280, 356] on link "change expiry" at bounding box center [254, 354] width 66 height 13
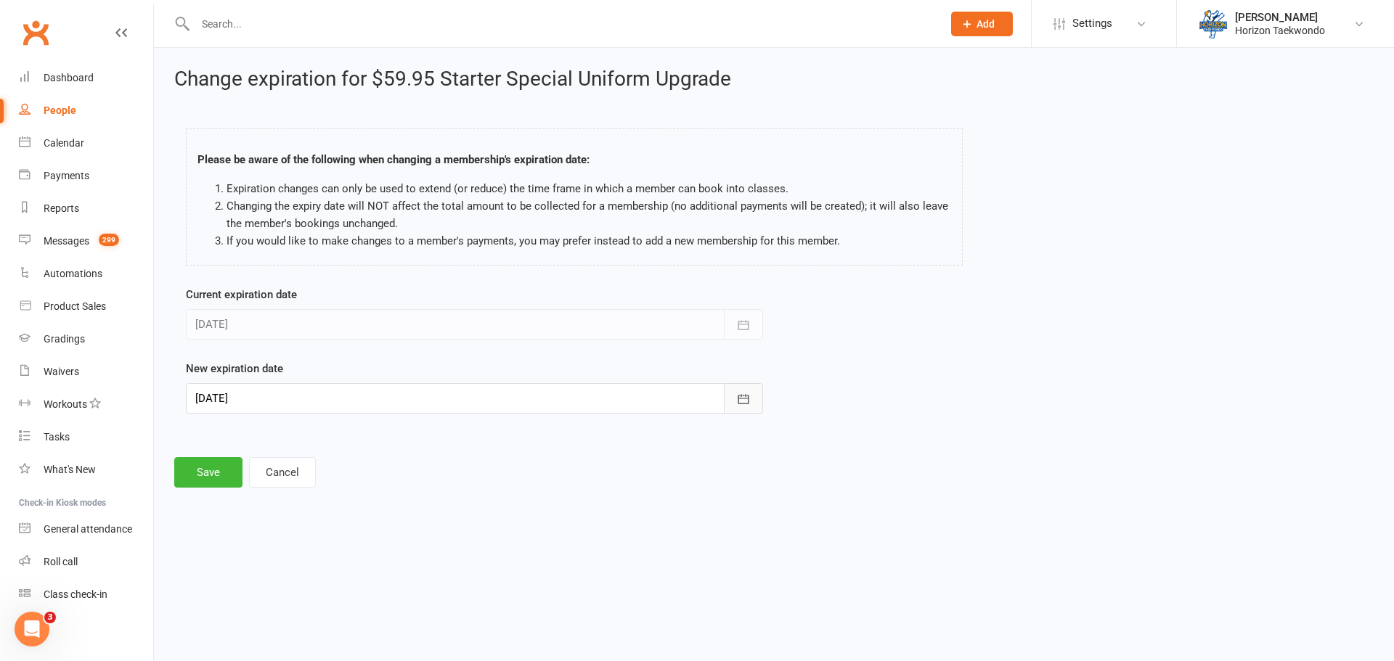
click at [741, 403] on icon "button" at bounding box center [743, 399] width 15 height 15
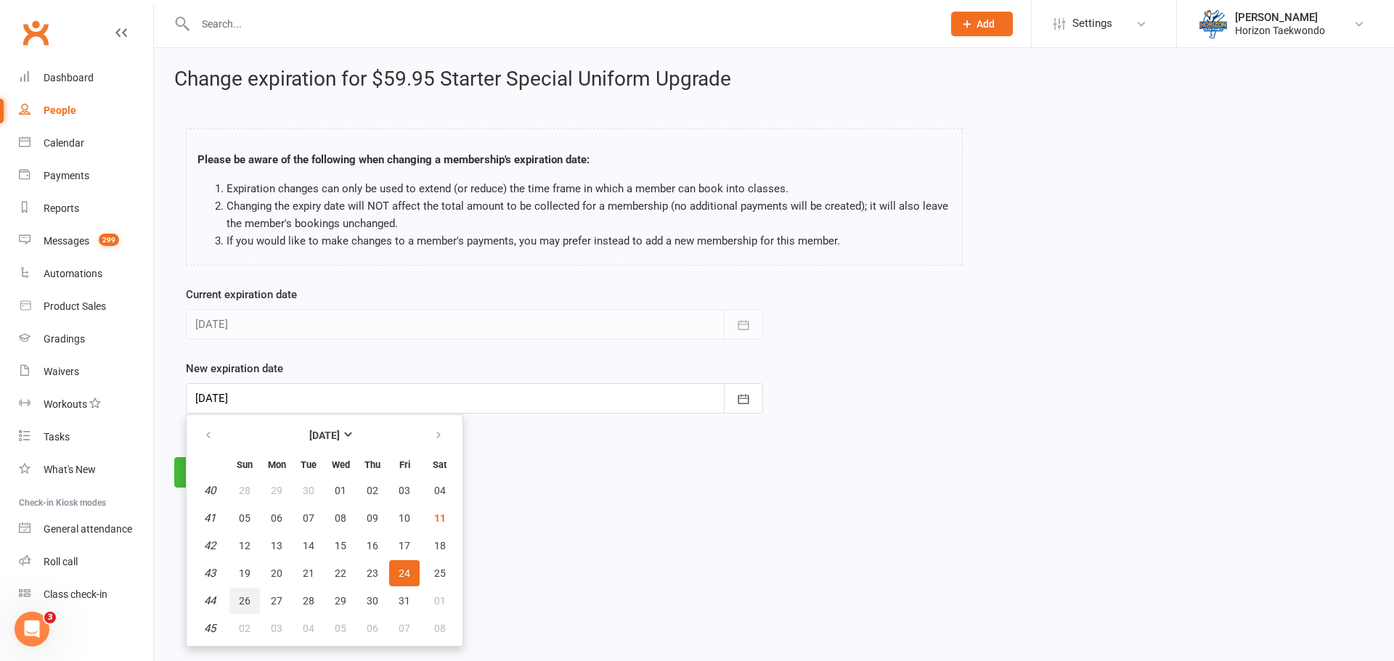
click at [250, 605] on button "26" at bounding box center [244, 601] width 30 height 26
type input "[DATE]"
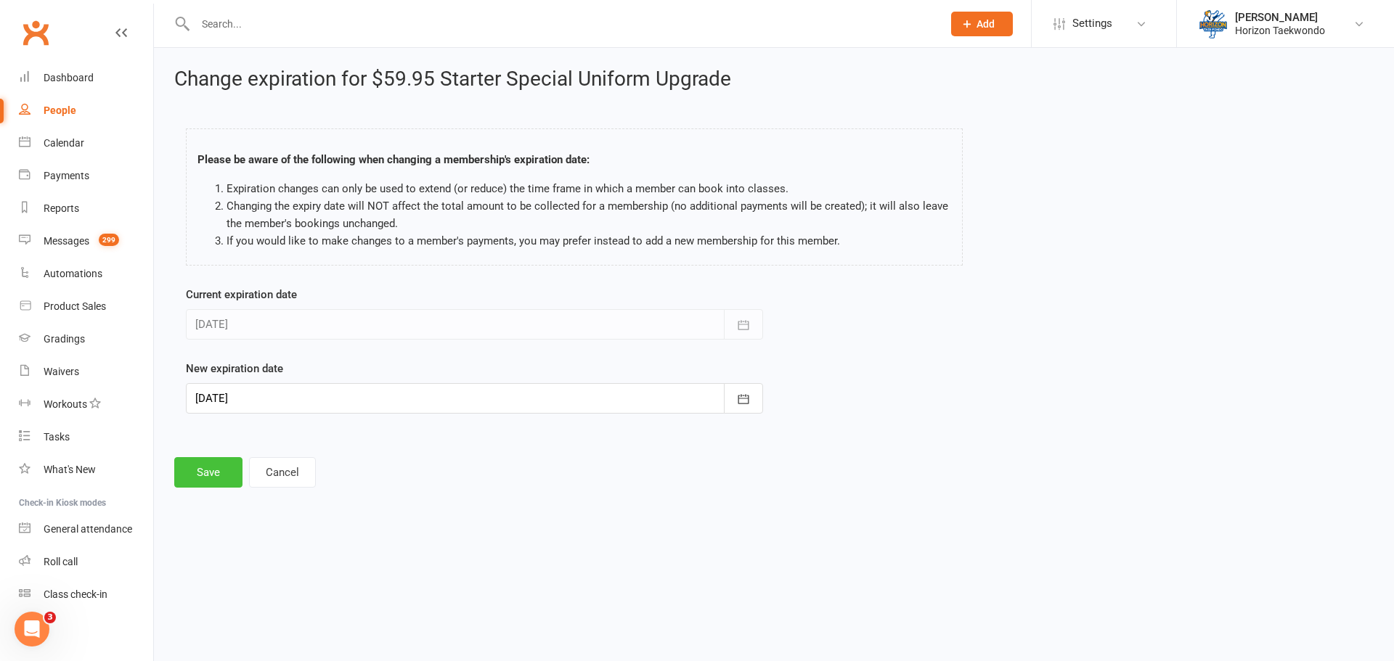
click at [214, 481] on button "Save" at bounding box center [208, 472] width 68 height 30
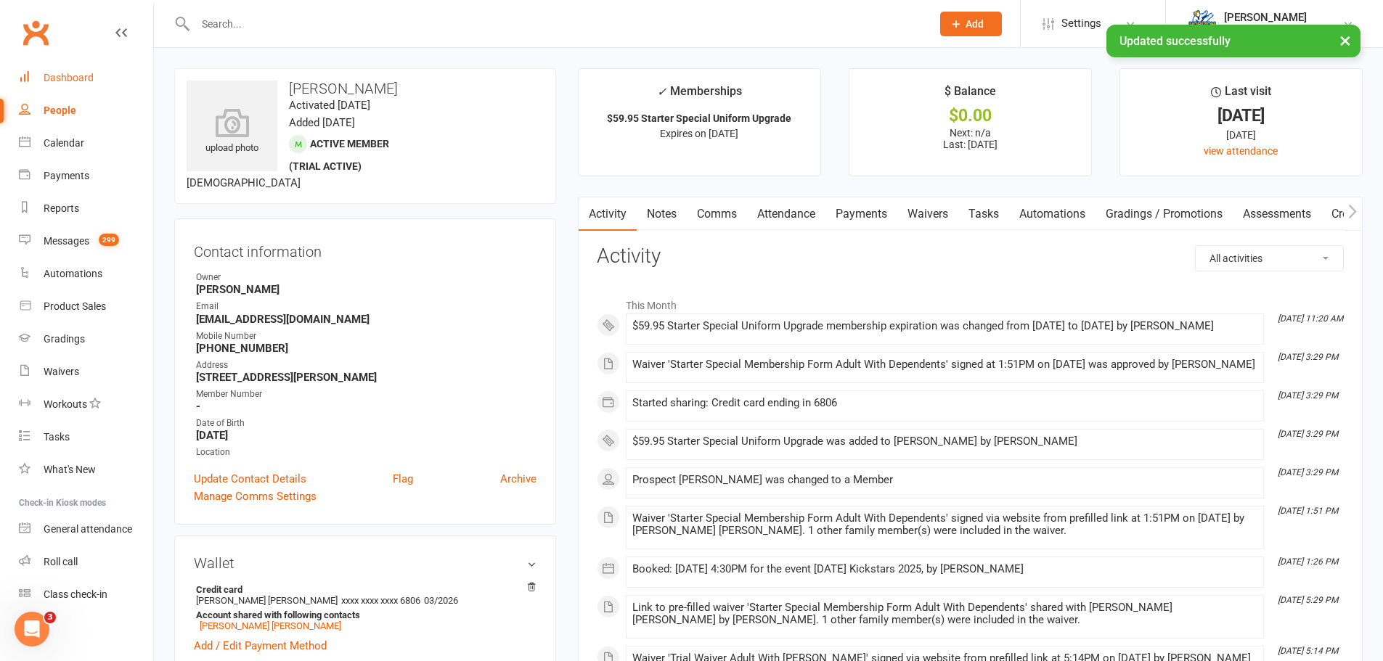
click at [85, 75] on div "Dashboard" at bounding box center [69, 78] width 50 height 12
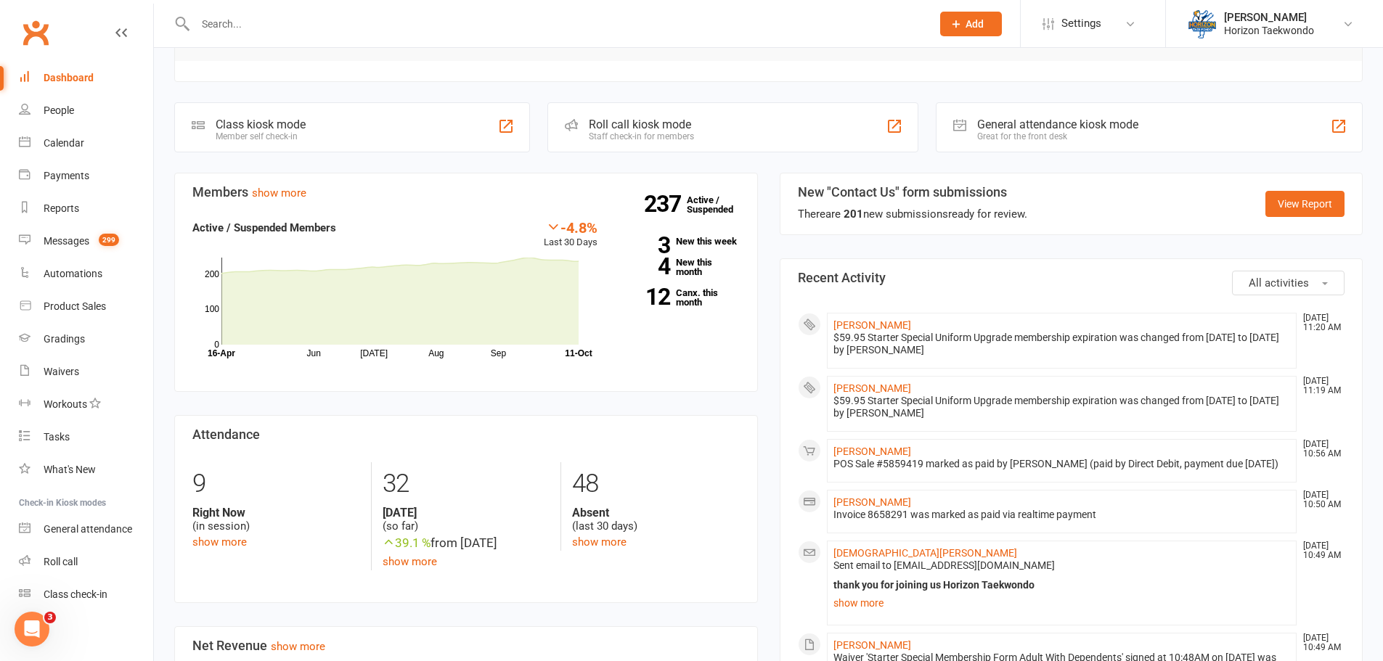
scroll to position [218, 0]
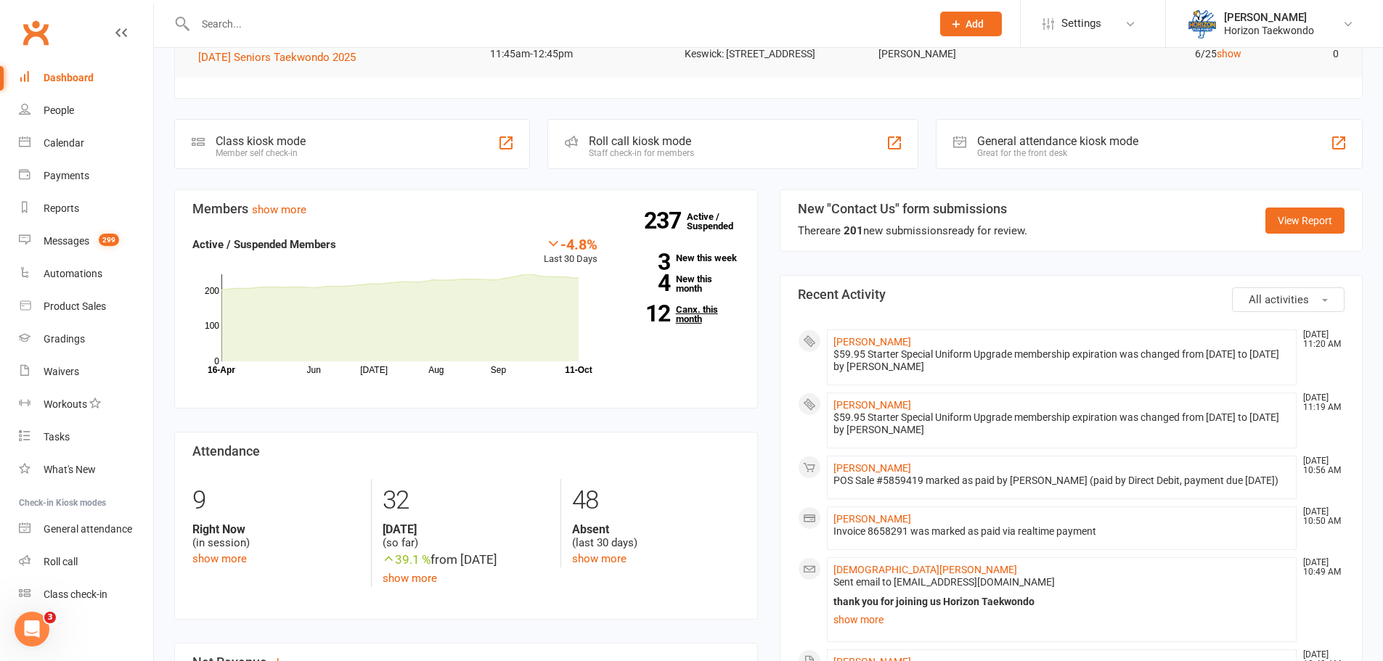
click at [674, 324] on link "12 Canx. this month" at bounding box center [679, 314] width 120 height 19
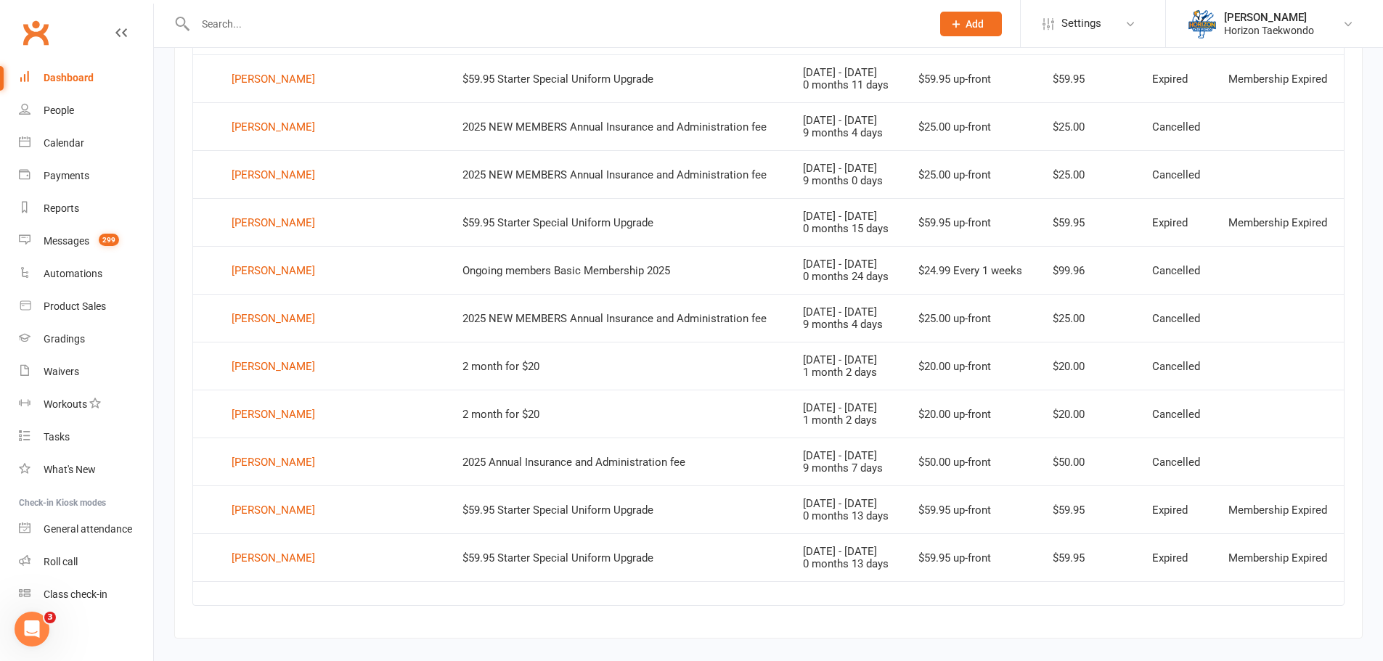
scroll to position [716, 0]
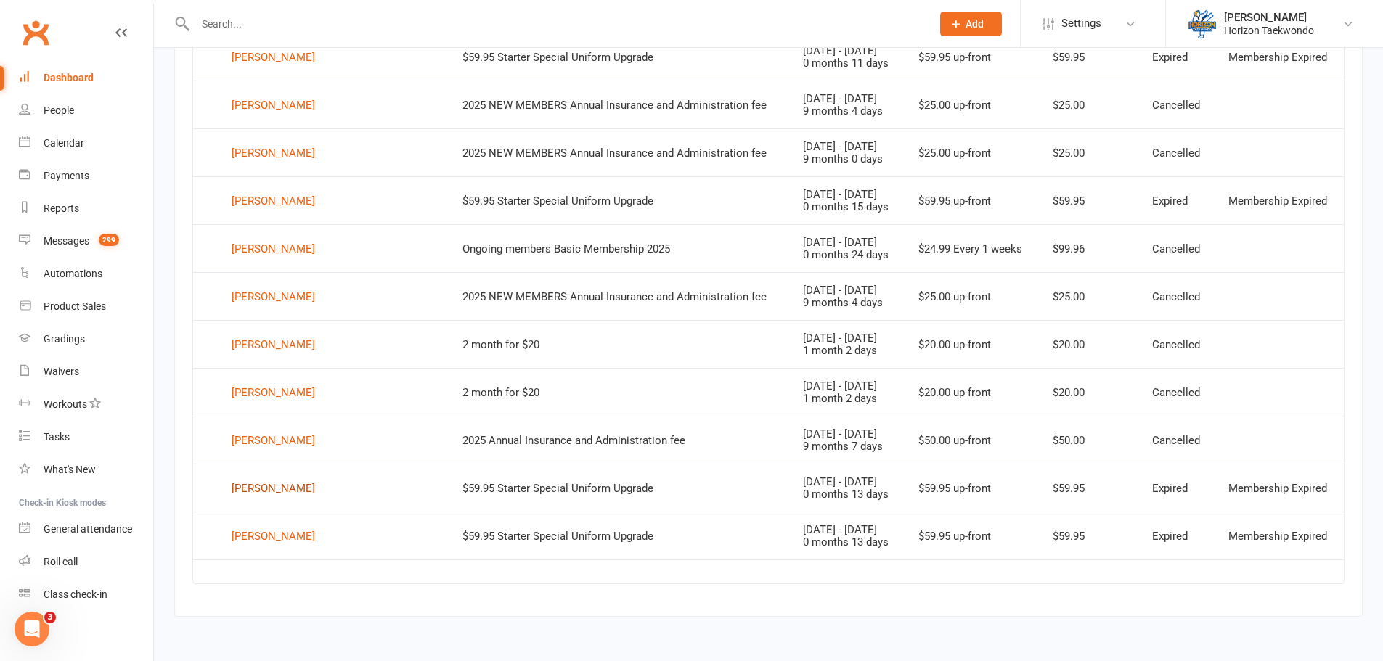
click at [307, 491] on div "[PERSON_NAME]" at bounding box center [273, 489] width 83 height 22
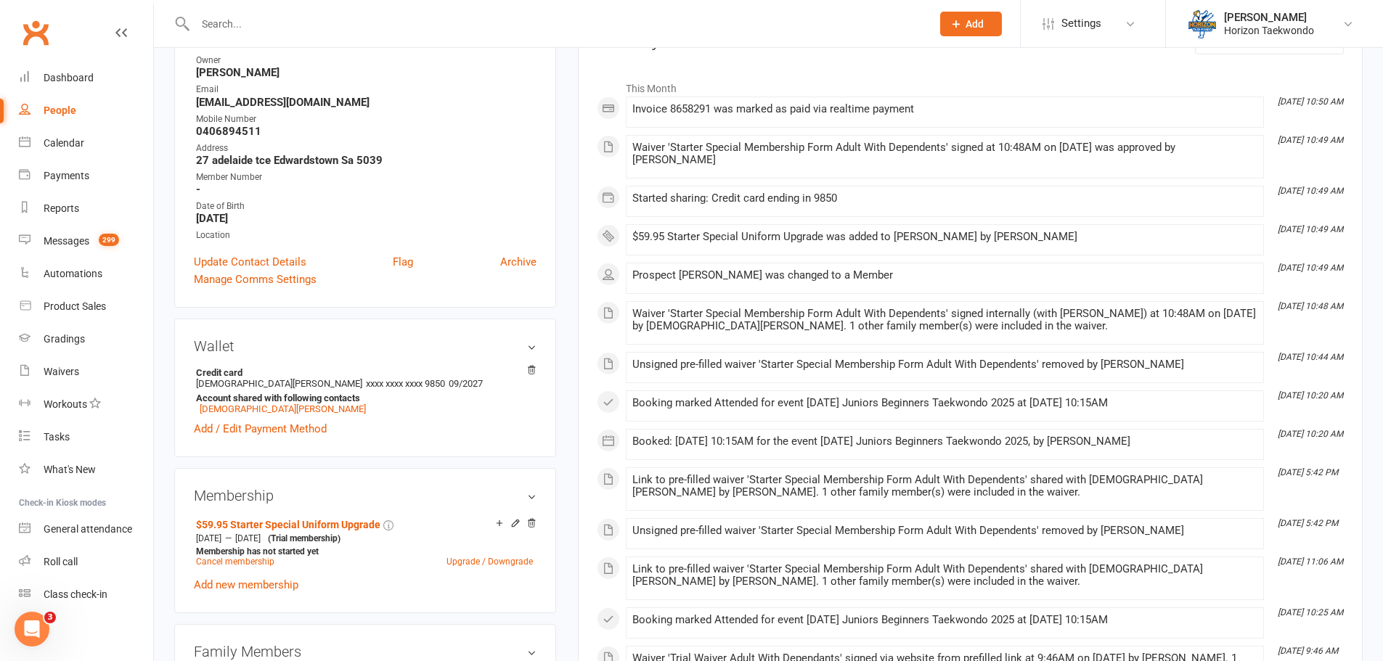
scroll to position [218, 0]
click at [515, 523] on icon at bounding box center [515, 522] width 7 height 7
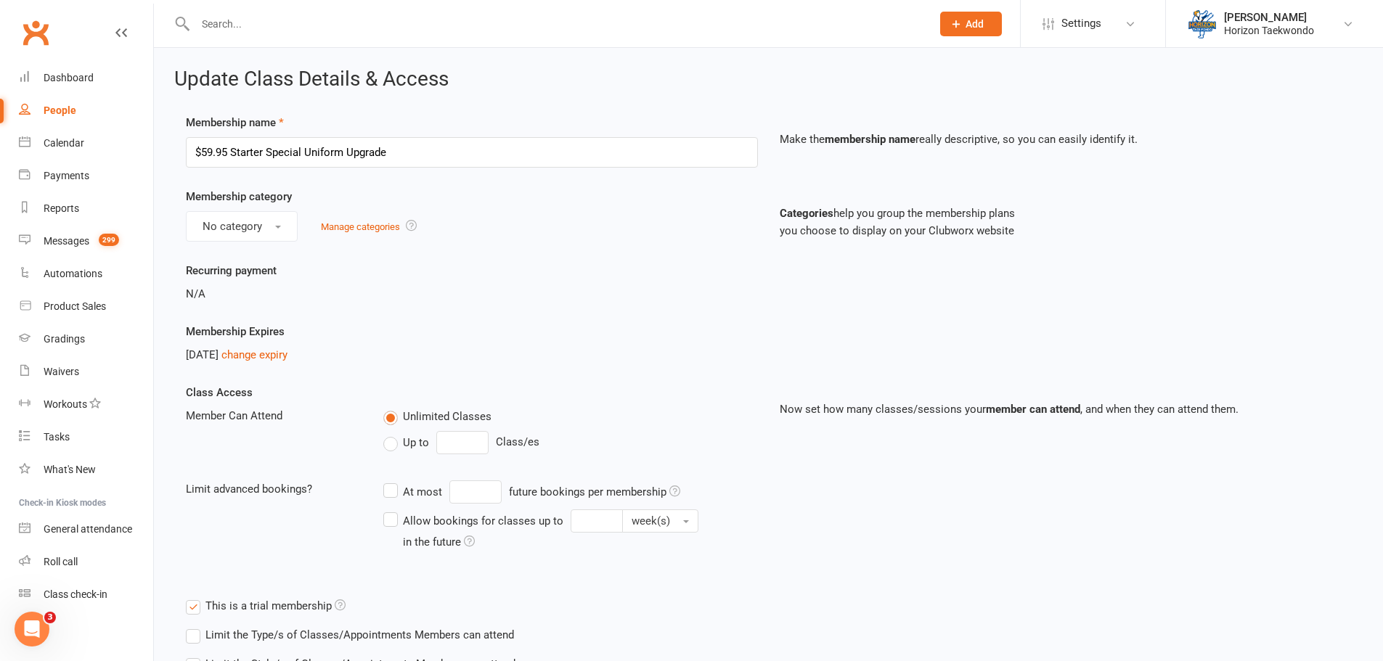
scroll to position [73, 0]
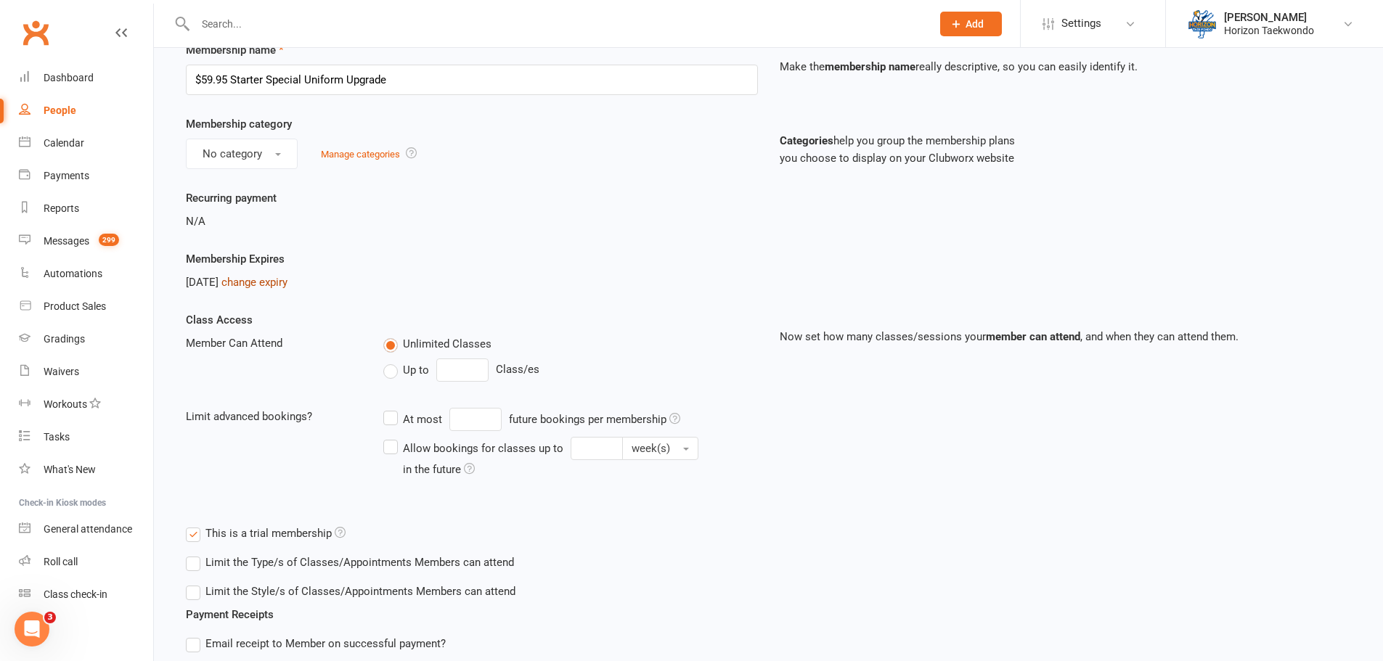
click at [275, 288] on link "change expiry" at bounding box center [254, 282] width 66 height 13
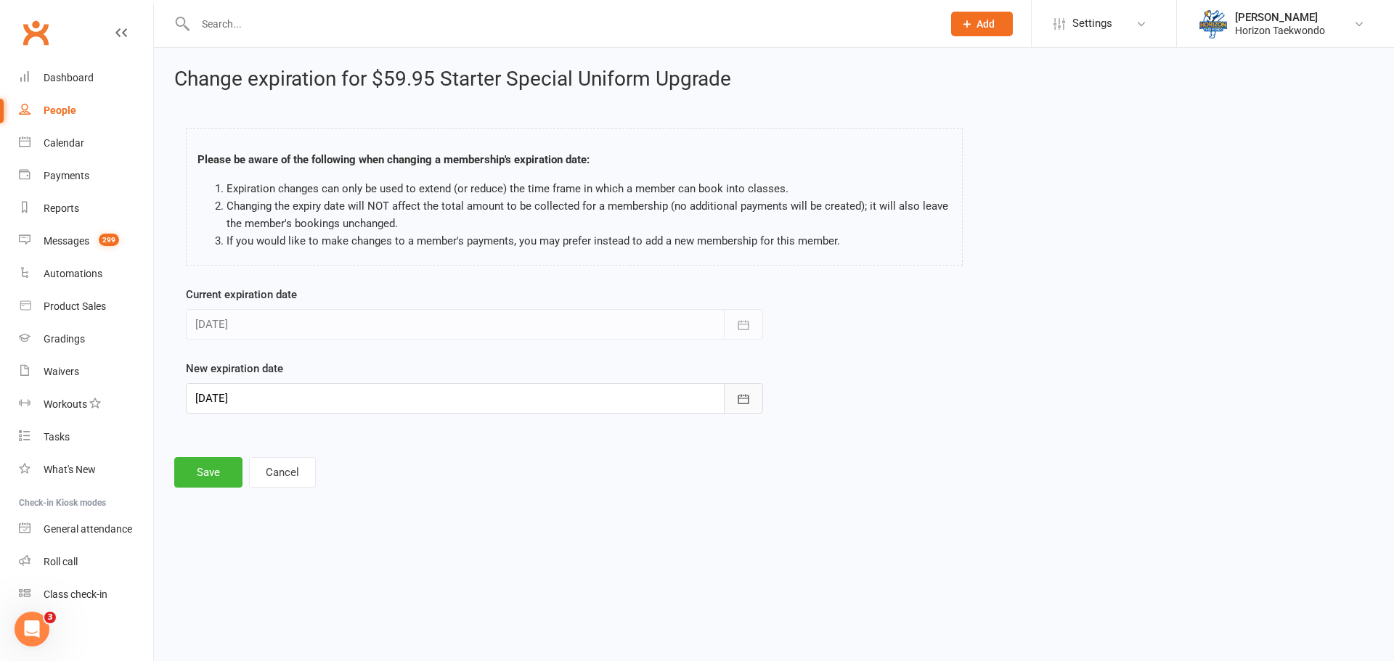
click at [735, 399] on button "button" at bounding box center [743, 398] width 39 height 30
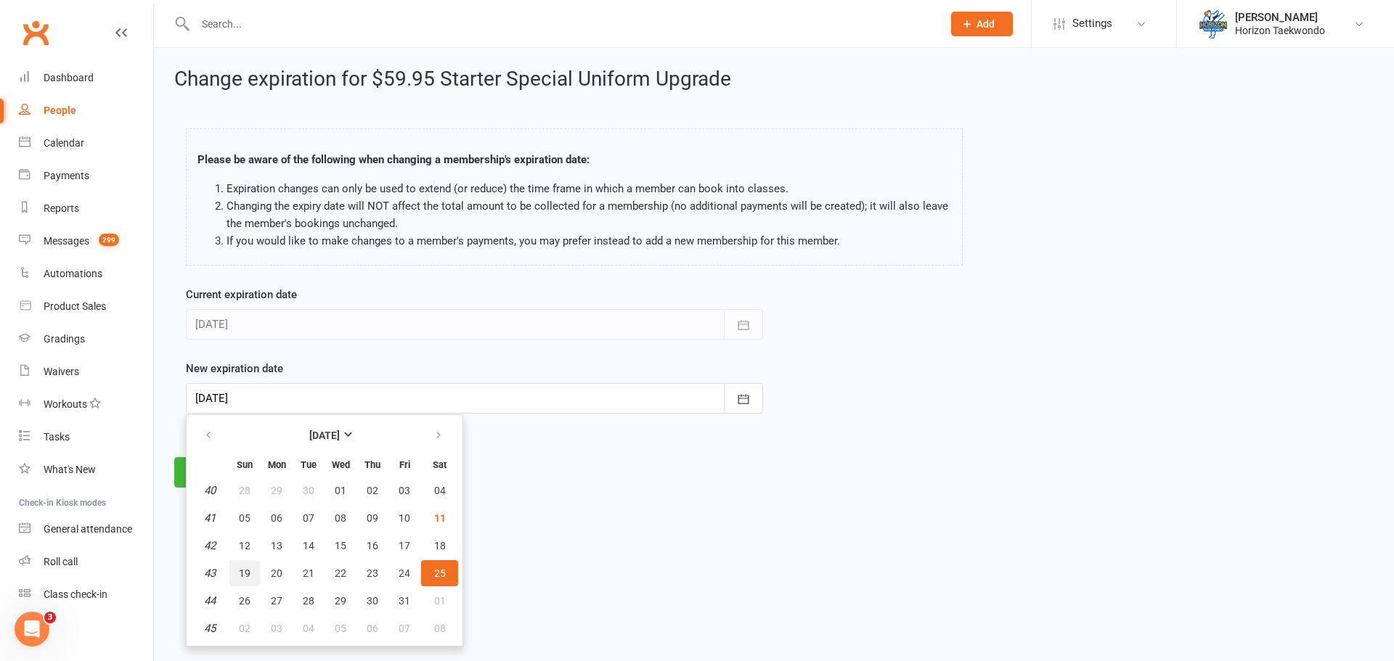
click at [254, 575] on button "19" at bounding box center [244, 573] width 30 height 26
type input "[DATE]"
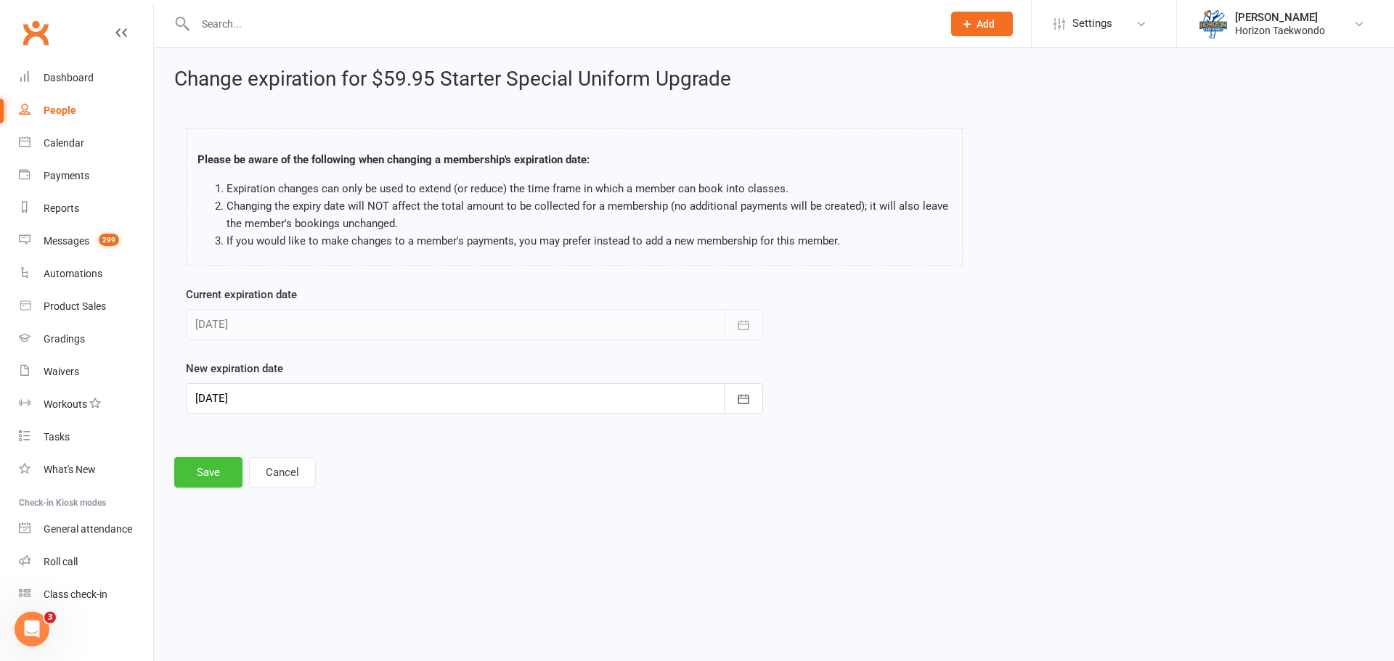
click at [195, 466] on button "Save" at bounding box center [208, 472] width 68 height 30
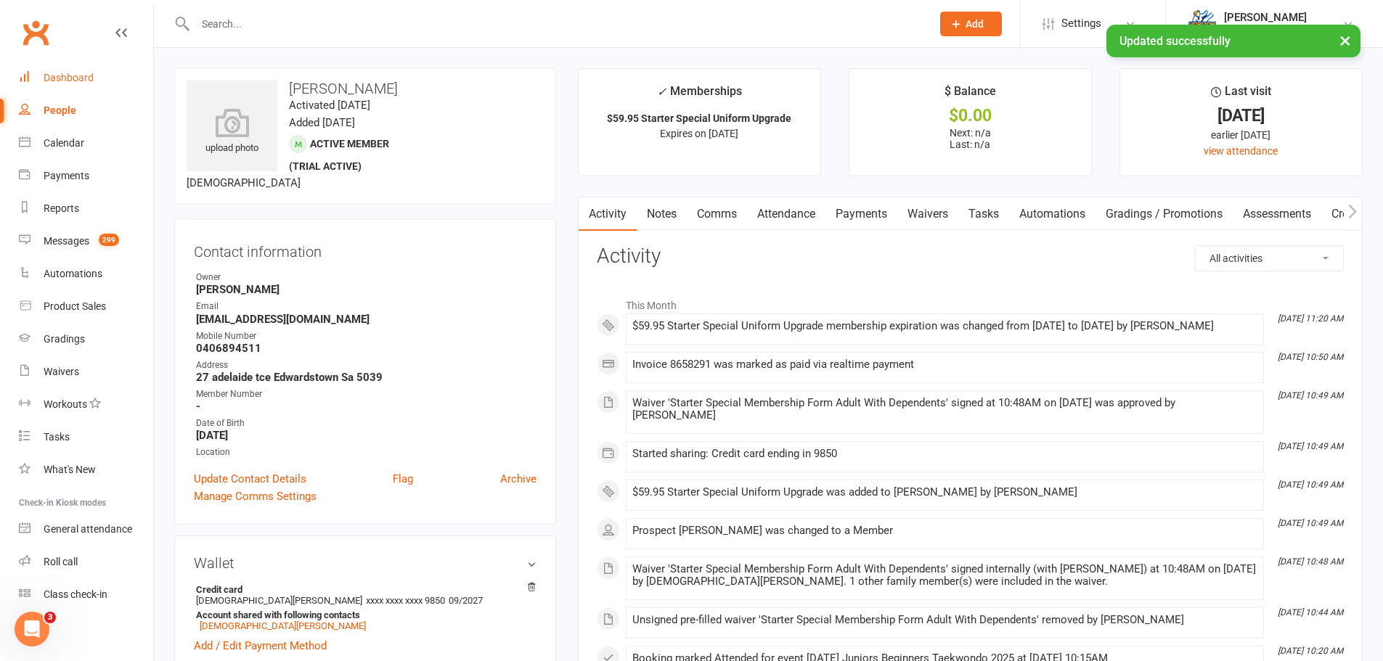
click at [62, 73] on div "Dashboard" at bounding box center [69, 78] width 50 height 12
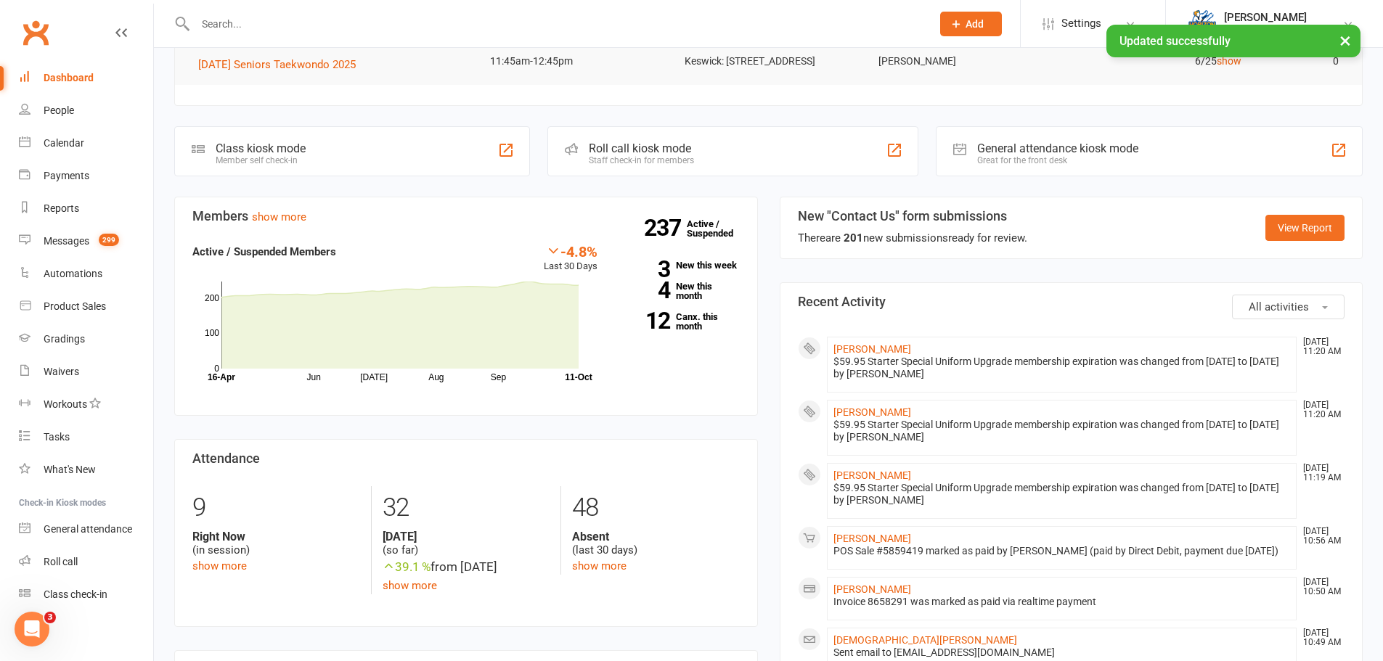
scroll to position [218, 0]
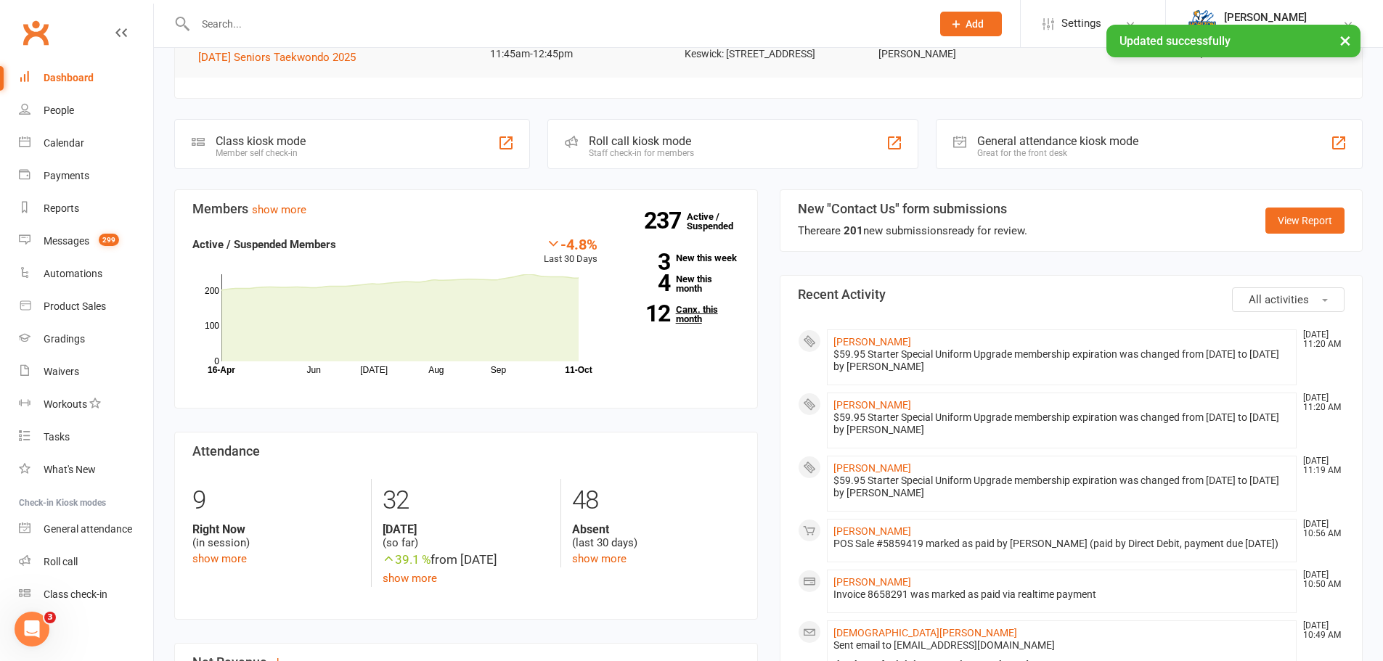
click at [694, 324] on link "12 Canx. this month" at bounding box center [679, 314] width 120 height 19
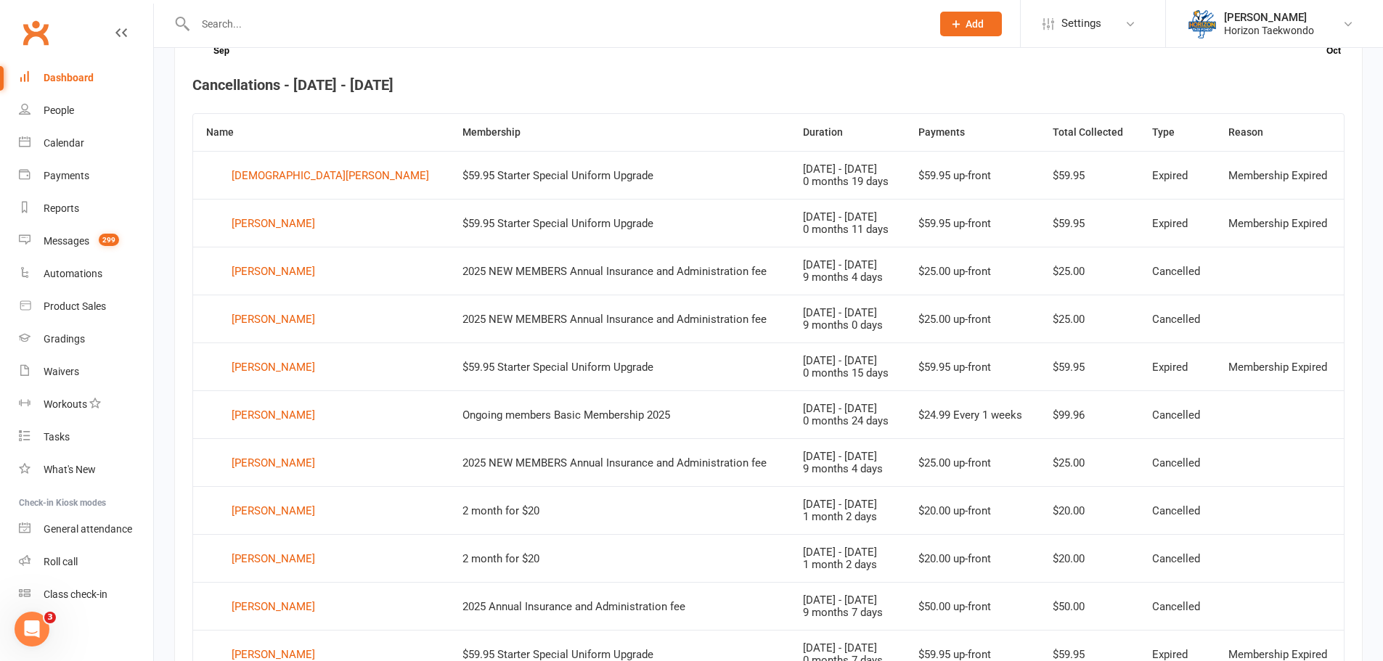
scroll to position [541, 0]
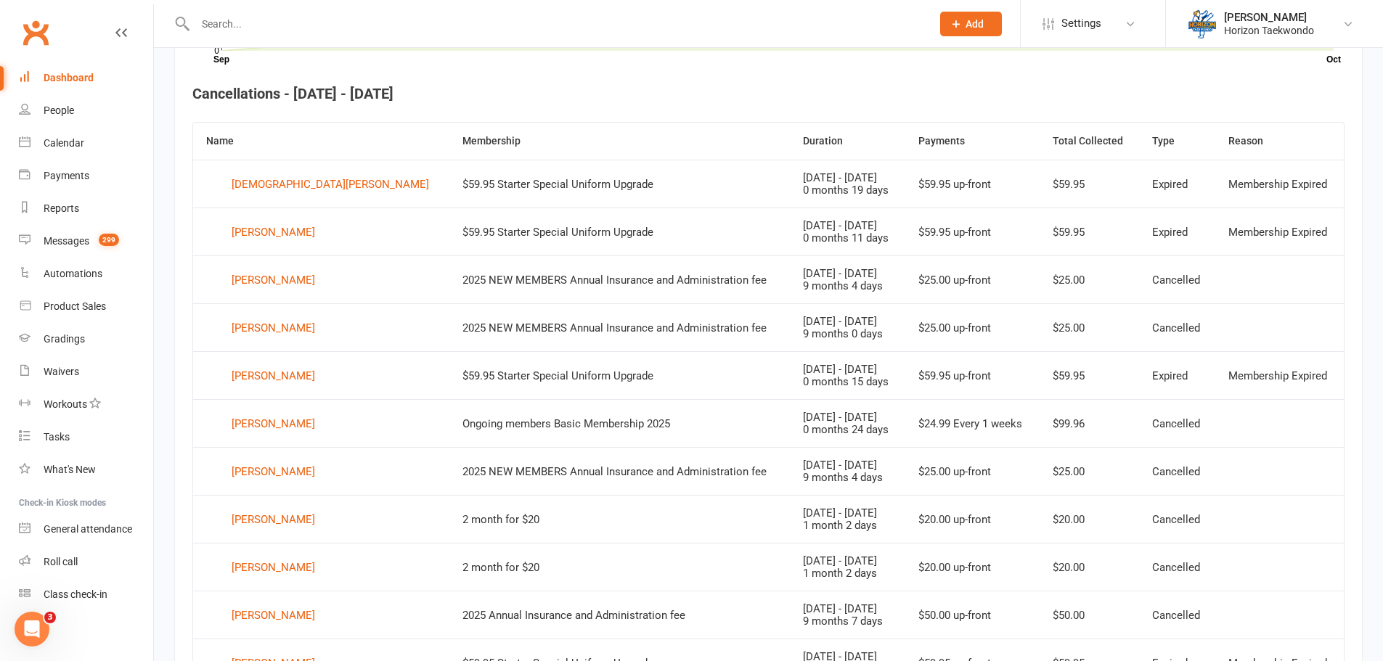
click at [87, 84] on link "Dashboard" at bounding box center [86, 78] width 134 height 33
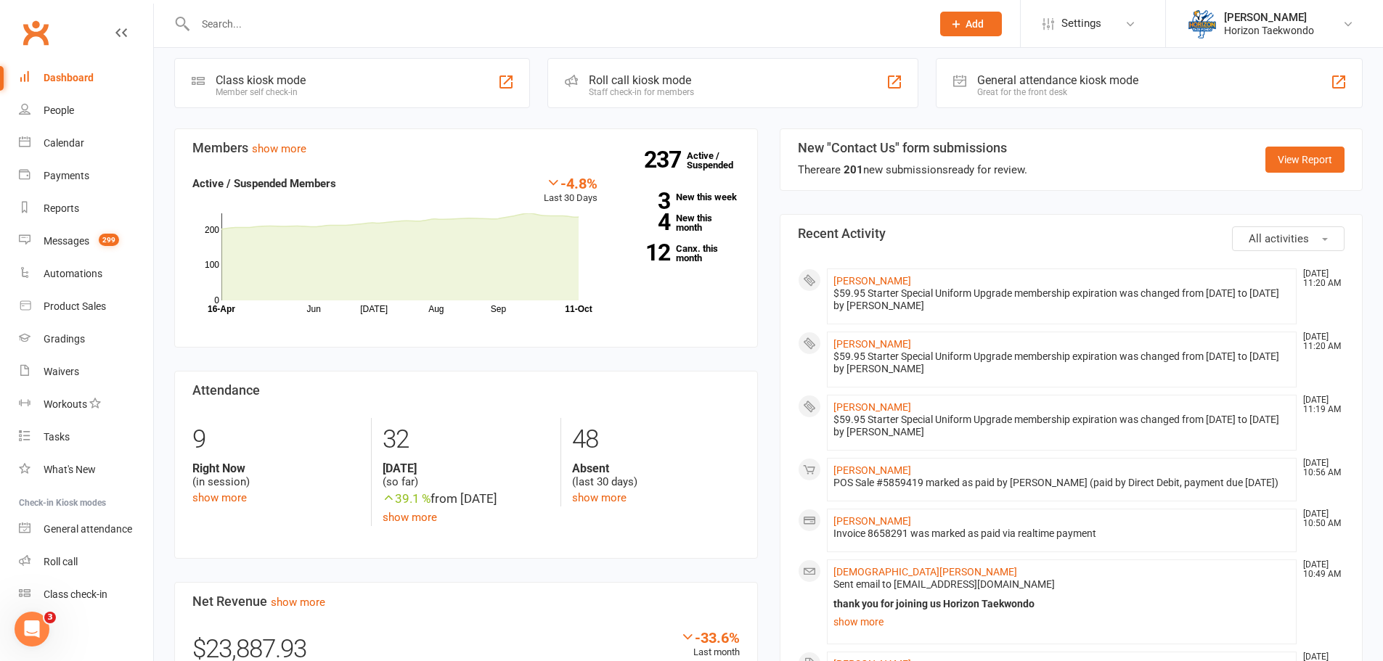
scroll to position [290, 0]
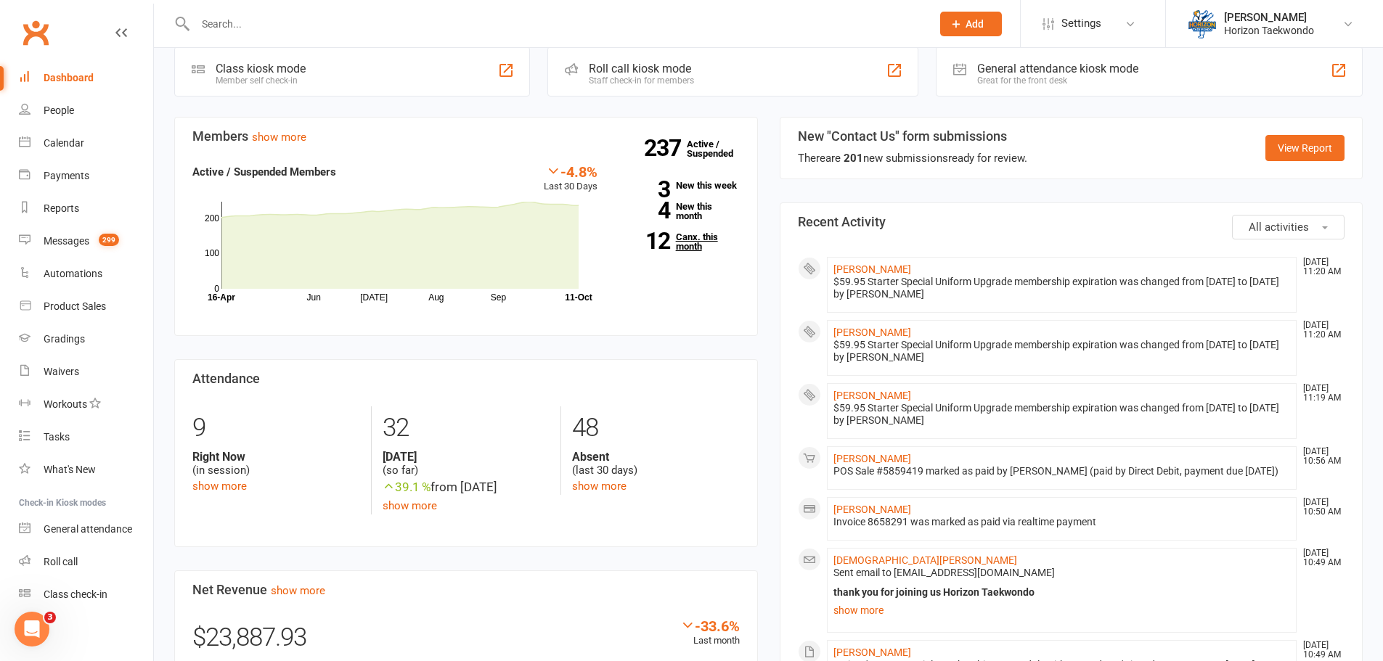
click at [703, 248] on link "12 Canx. this month" at bounding box center [679, 241] width 120 height 19
